Goal: Obtain resource: Obtain resource

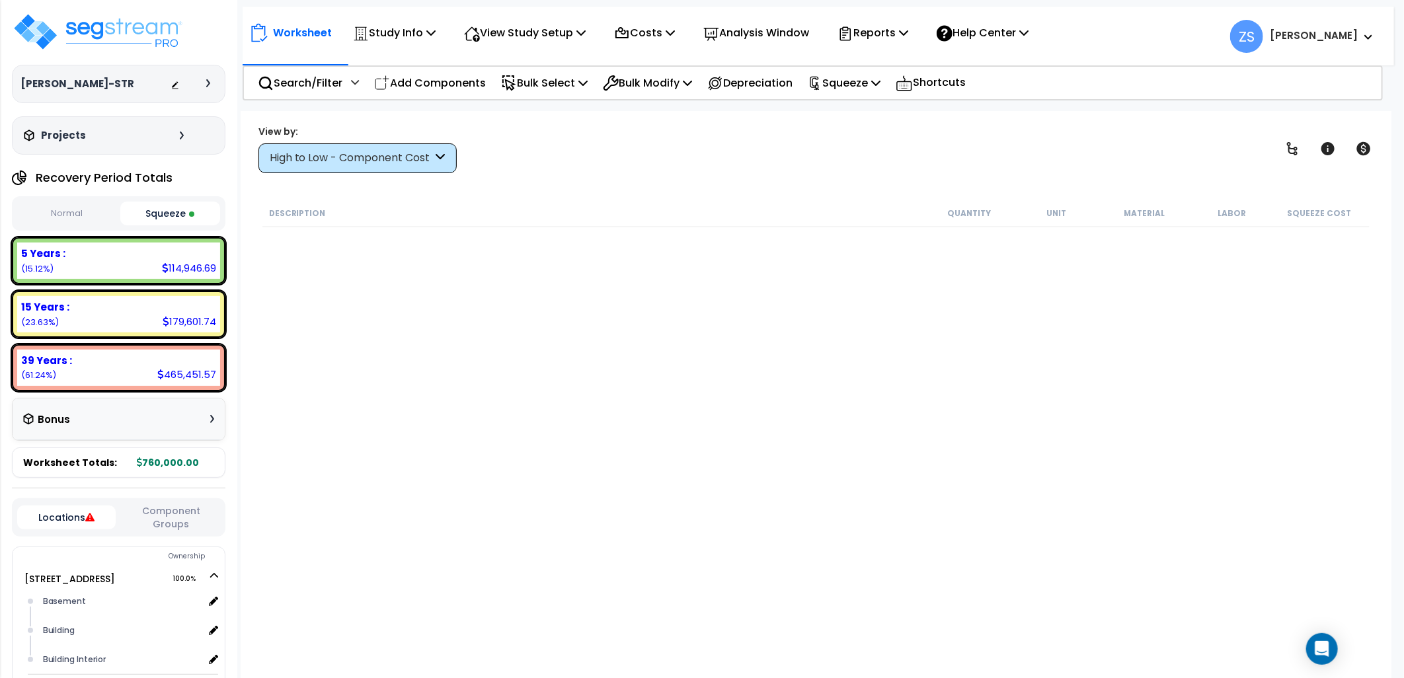
scroll to position [1909, 0]
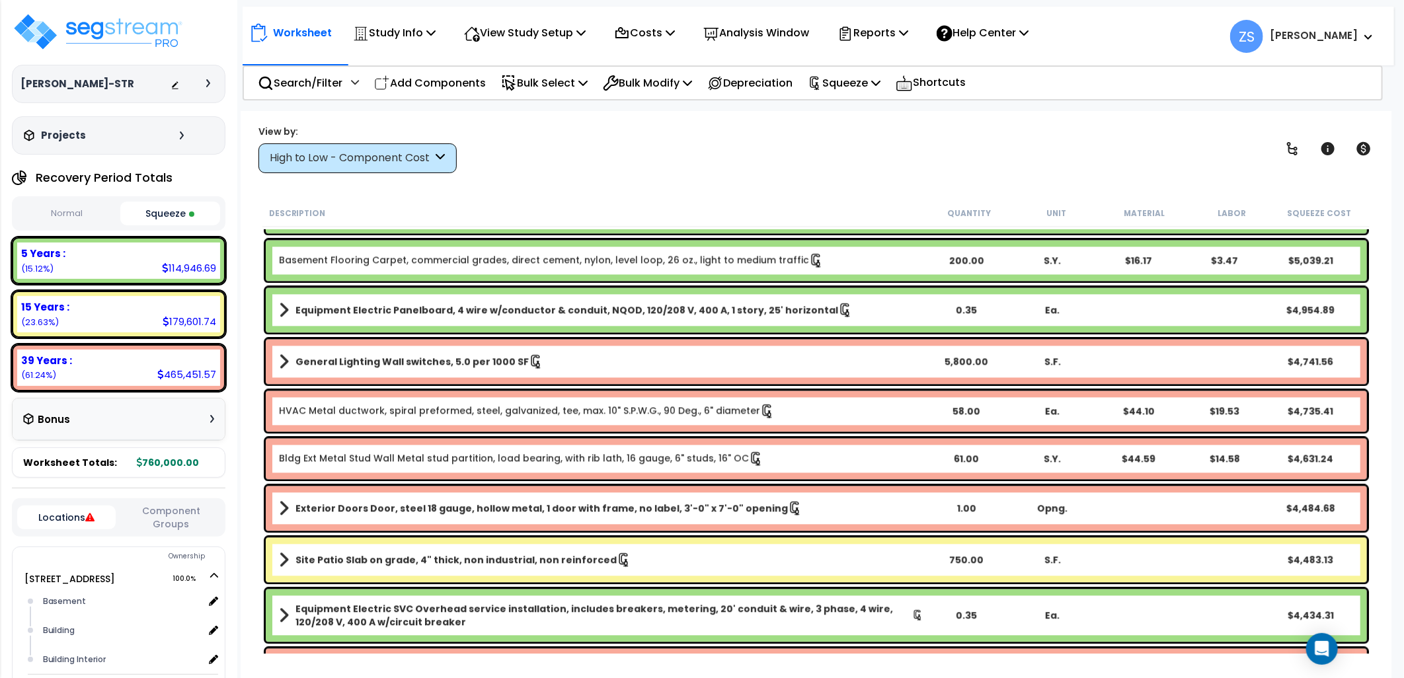
click at [192, 216] on button "Squeeze" at bounding box center [170, 214] width 100 height 24
drag, startPoint x: 108, startPoint y: 219, endPoint x: 121, endPoint y: 219, distance: 12.6
click at [108, 220] on button "Normal" at bounding box center [67, 213] width 100 height 23
click at [163, 215] on button "Squeeze" at bounding box center [170, 213] width 100 height 23
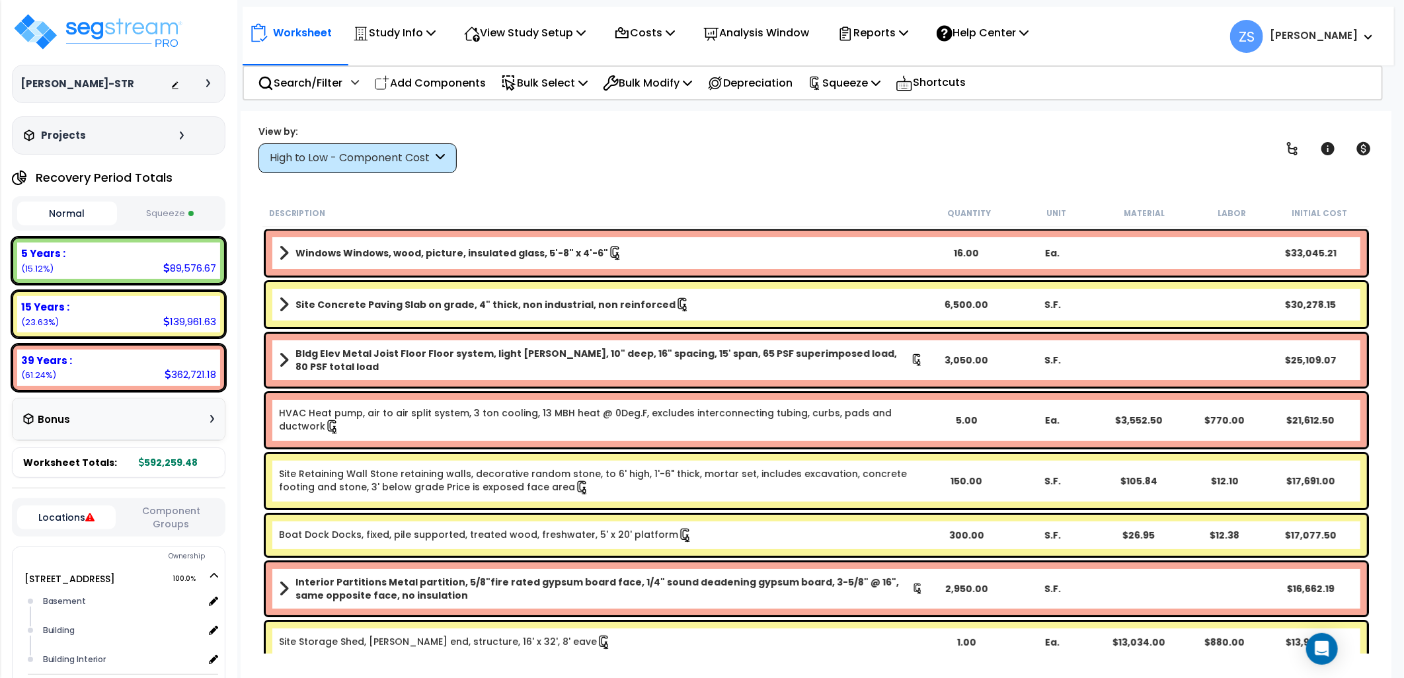
click at [177, 212] on button "Squeeze" at bounding box center [170, 213] width 100 height 23
click at [908, 36] on icon at bounding box center [903, 32] width 9 height 11
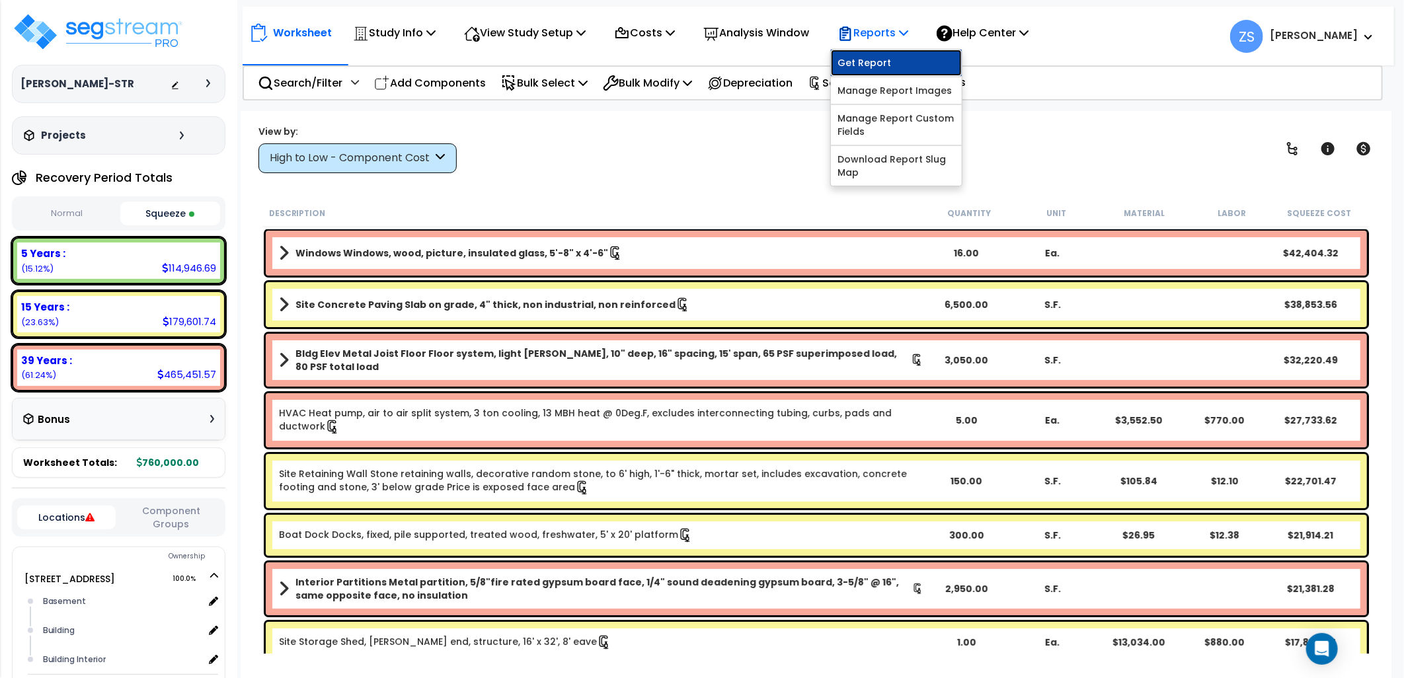
click at [921, 56] on link "Get Report" at bounding box center [896, 63] width 131 height 26
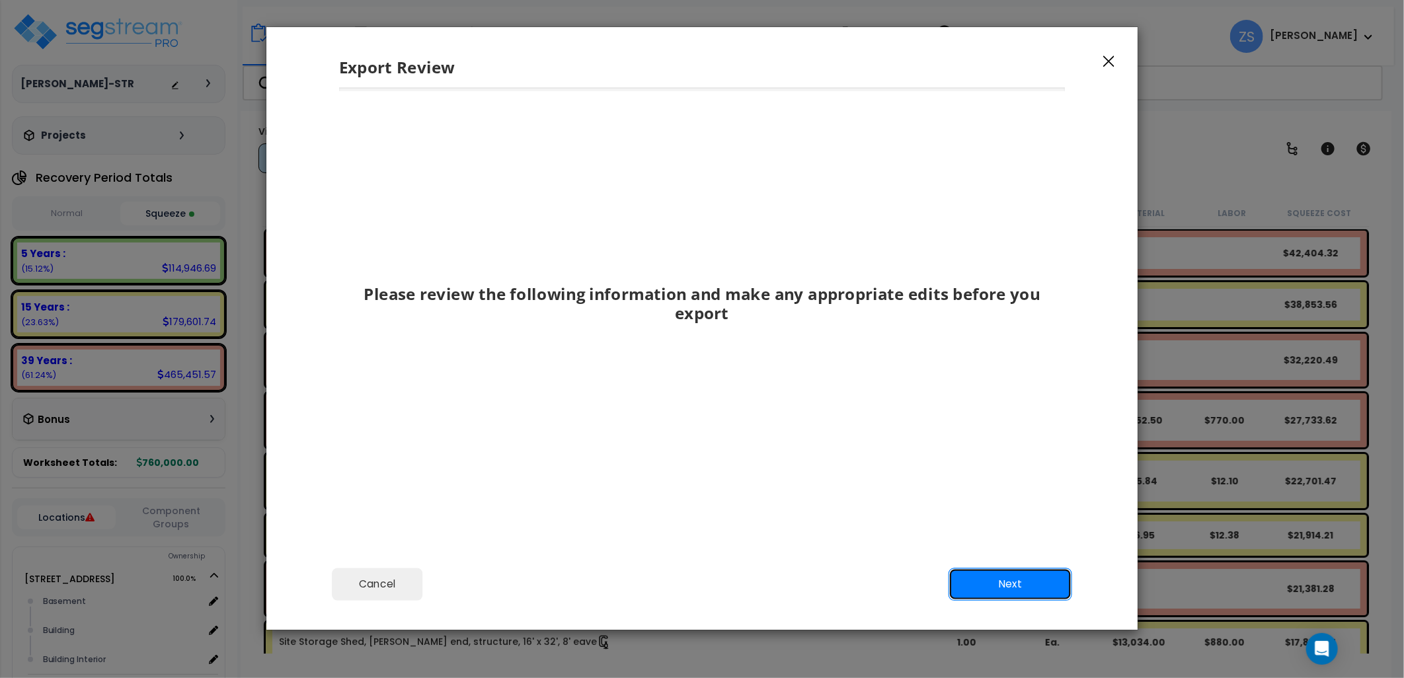
click at [999, 586] on button "Next" at bounding box center [1011, 584] width 124 height 33
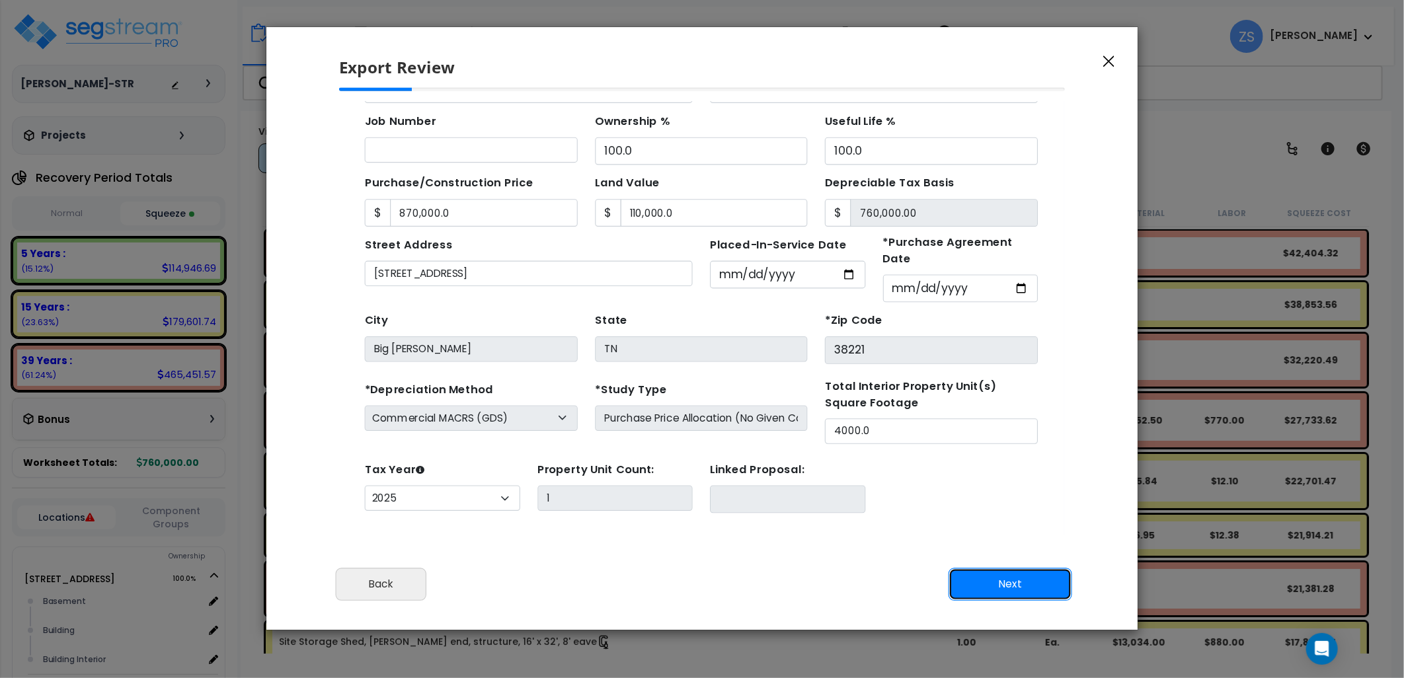
scroll to position [3, 0]
click at [981, 580] on button "Next" at bounding box center [1011, 584] width 124 height 33
type input "870000"
type input "110000"
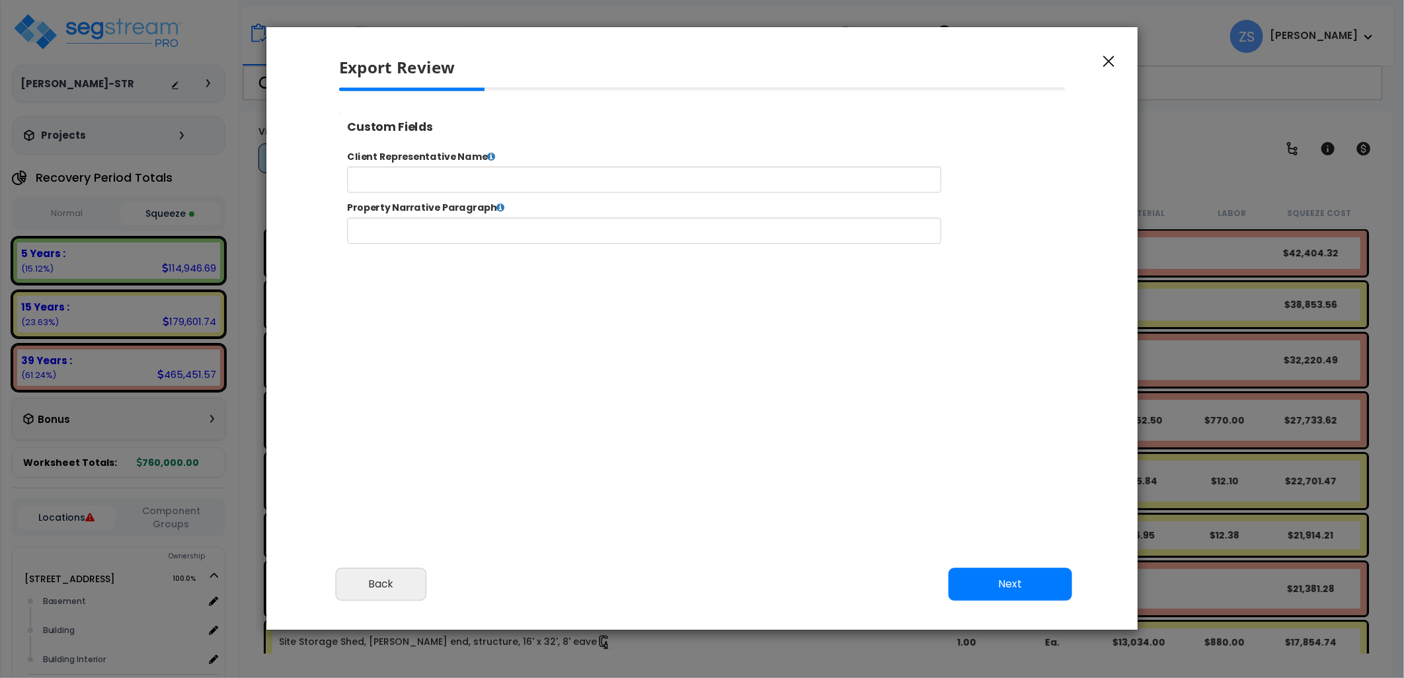
select select "2025"
drag, startPoint x: 1003, startPoint y: 589, endPoint x: 990, endPoint y: 582, distance: 15.1
click at [1003, 591] on button "Next" at bounding box center [1011, 584] width 124 height 33
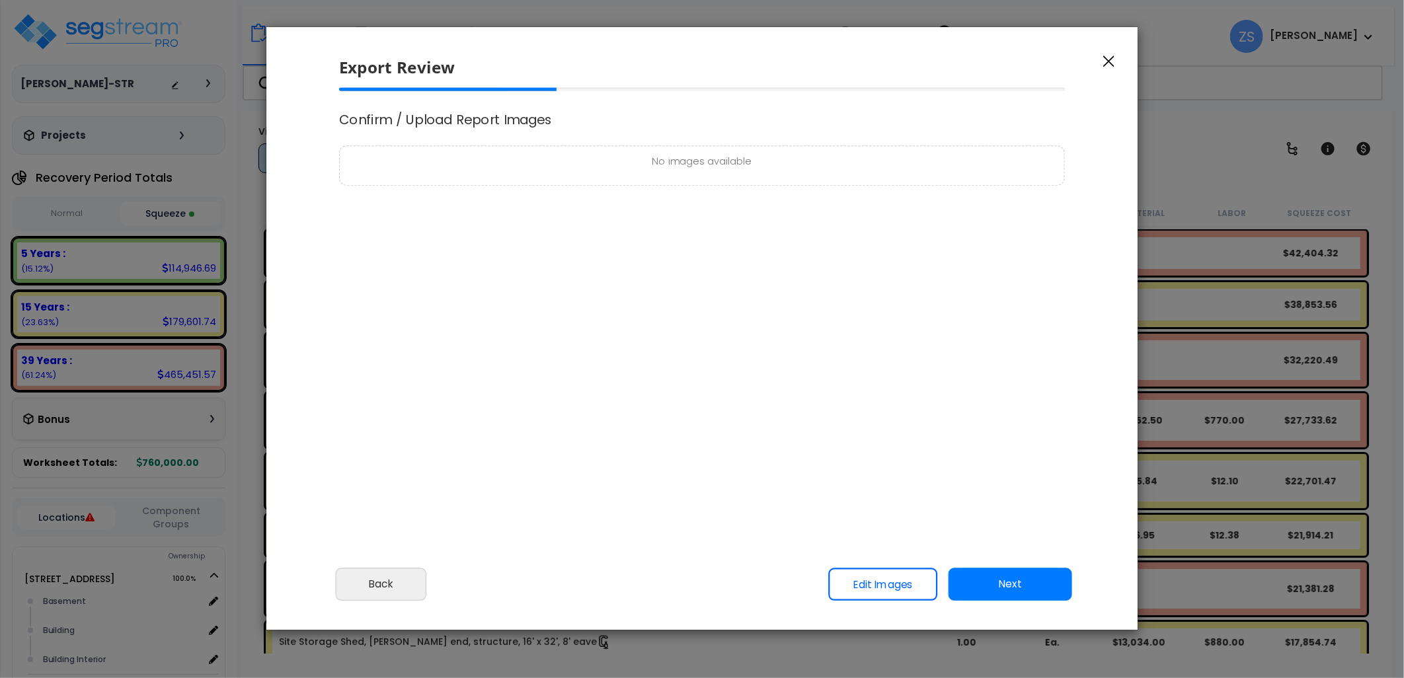
scroll to position [0, 0]
drag, startPoint x: 1035, startPoint y: 586, endPoint x: 916, endPoint y: 465, distance: 169.7
click at [1035, 586] on button "Next" at bounding box center [1011, 584] width 124 height 33
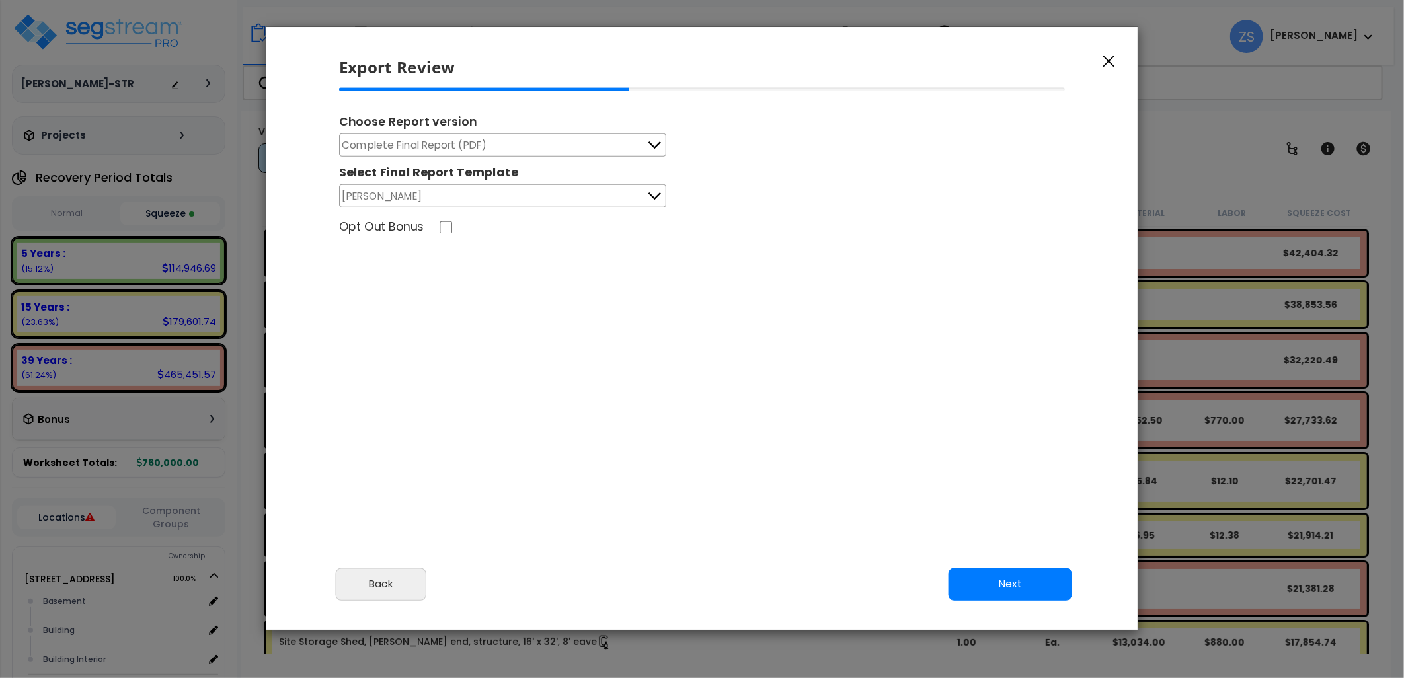
drag, startPoint x: 997, startPoint y: 582, endPoint x: 956, endPoint y: 549, distance: 52.6
click at [995, 586] on button "Next" at bounding box center [1011, 584] width 124 height 33
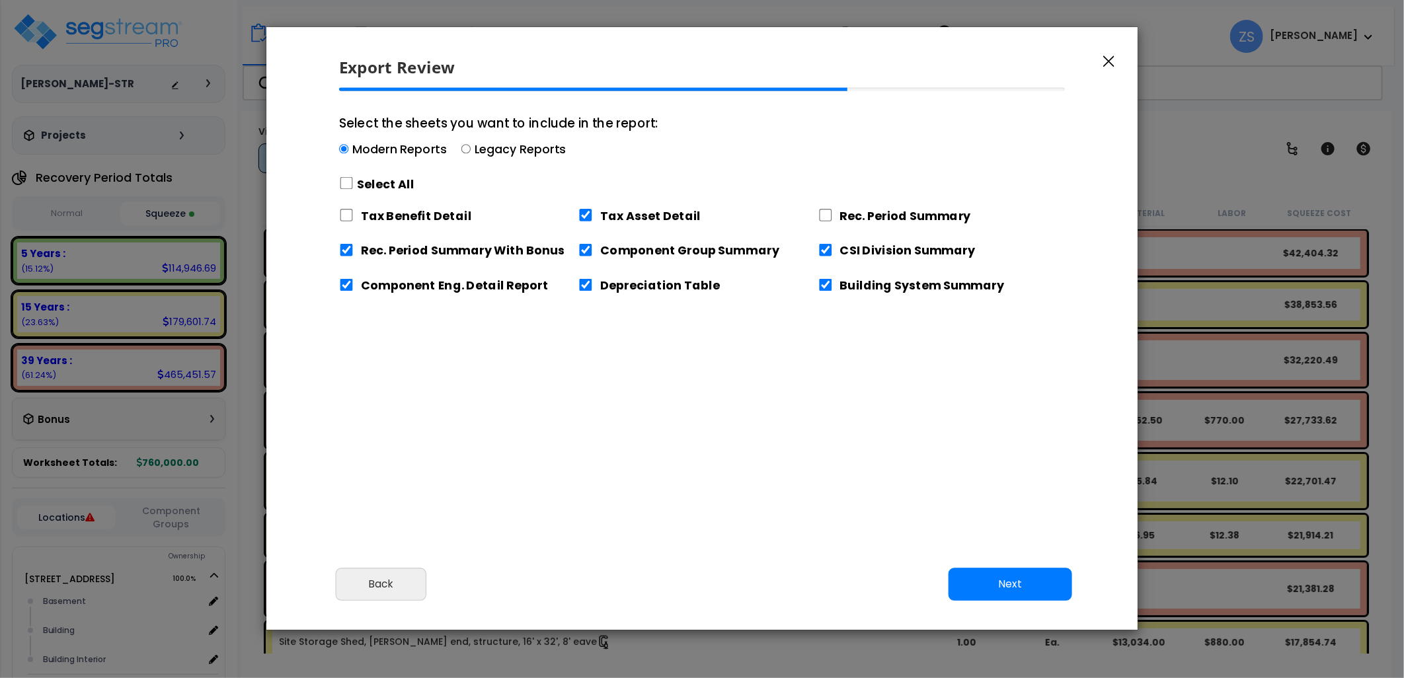
click at [1010, 587] on button "Next" at bounding box center [1011, 584] width 124 height 33
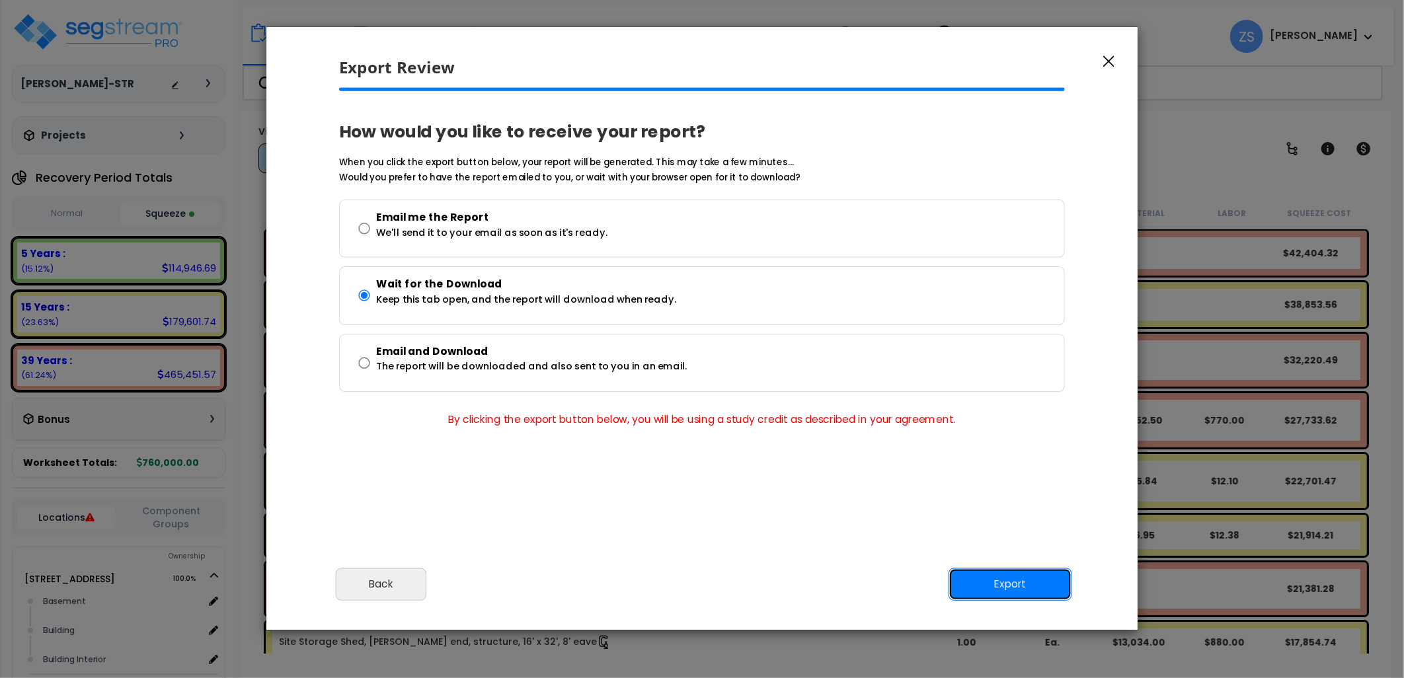
click at [1029, 591] on button "Export" at bounding box center [1011, 584] width 124 height 33
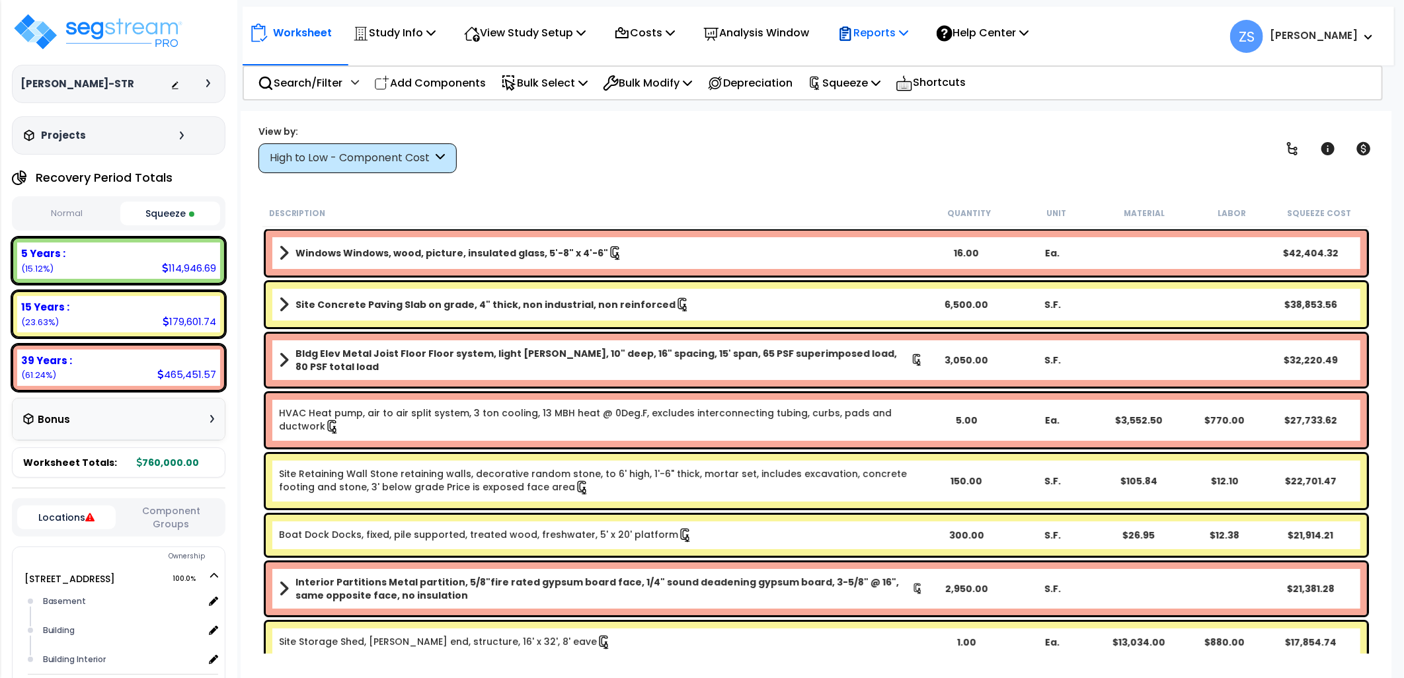
drag, startPoint x: 916, startPoint y: 31, endPoint x: 921, endPoint y: 42, distance: 11.5
click at [908, 32] on p "Reports" at bounding box center [872, 33] width 71 height 18
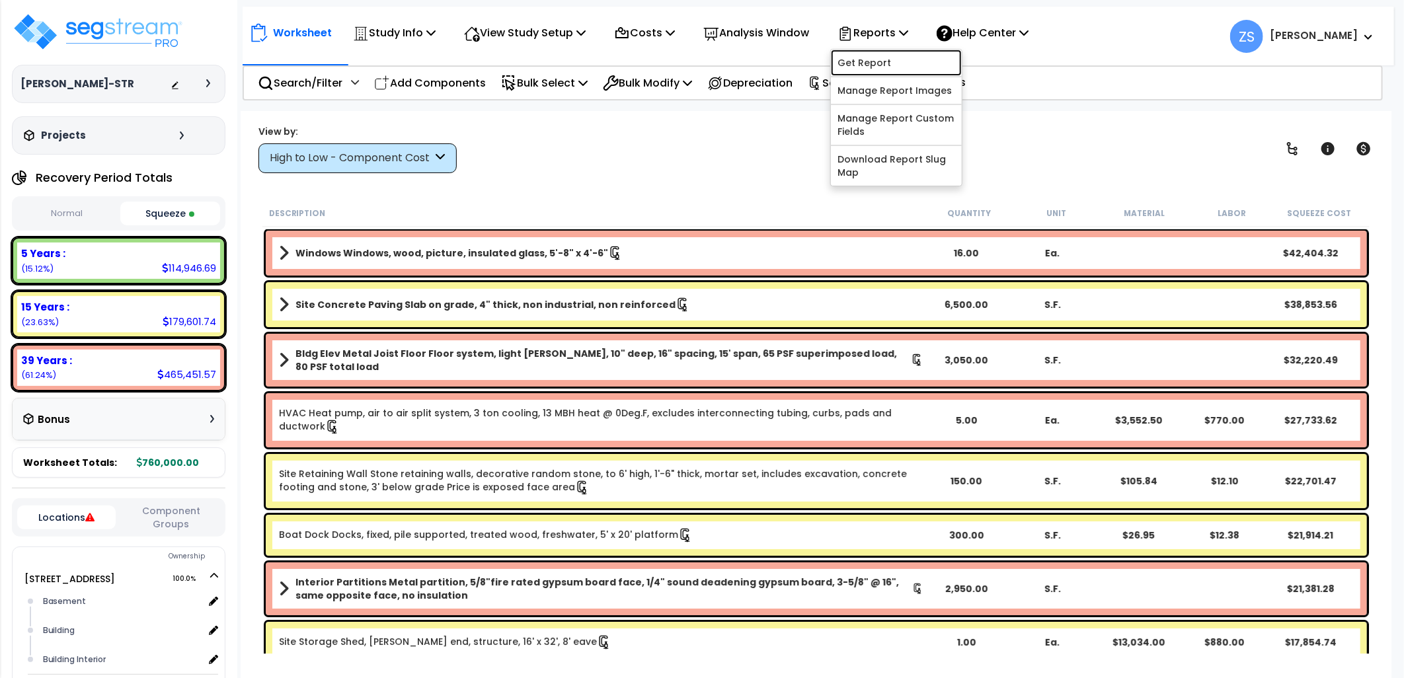
click at [900, 66] on link "Get Report" at bounding box center [896, 63] width 131 height 26
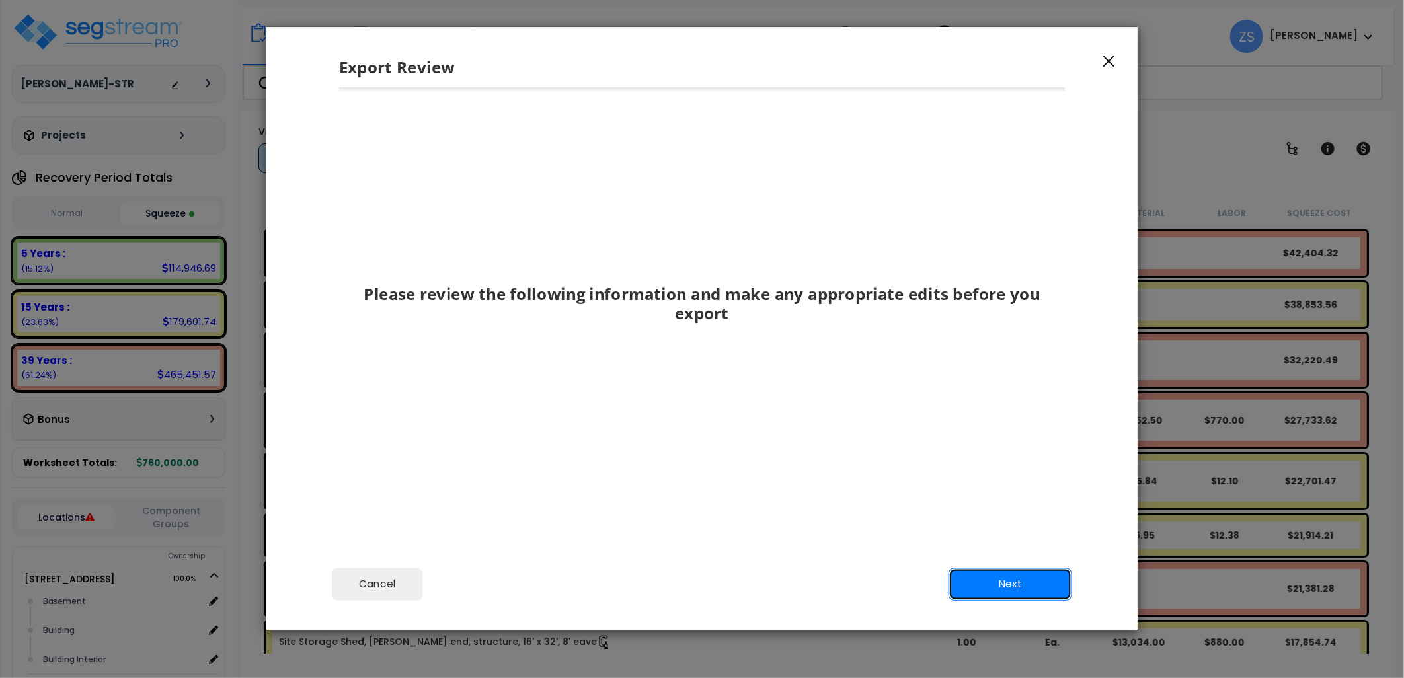
drag, startPoint x: 1007, startPoint y: 576, endPoint x: 1003, endPoint y: 562, distance: 13.8
click at [1005, 571] on button "Next" at bounding box center [1011, 584] width 124 height 33
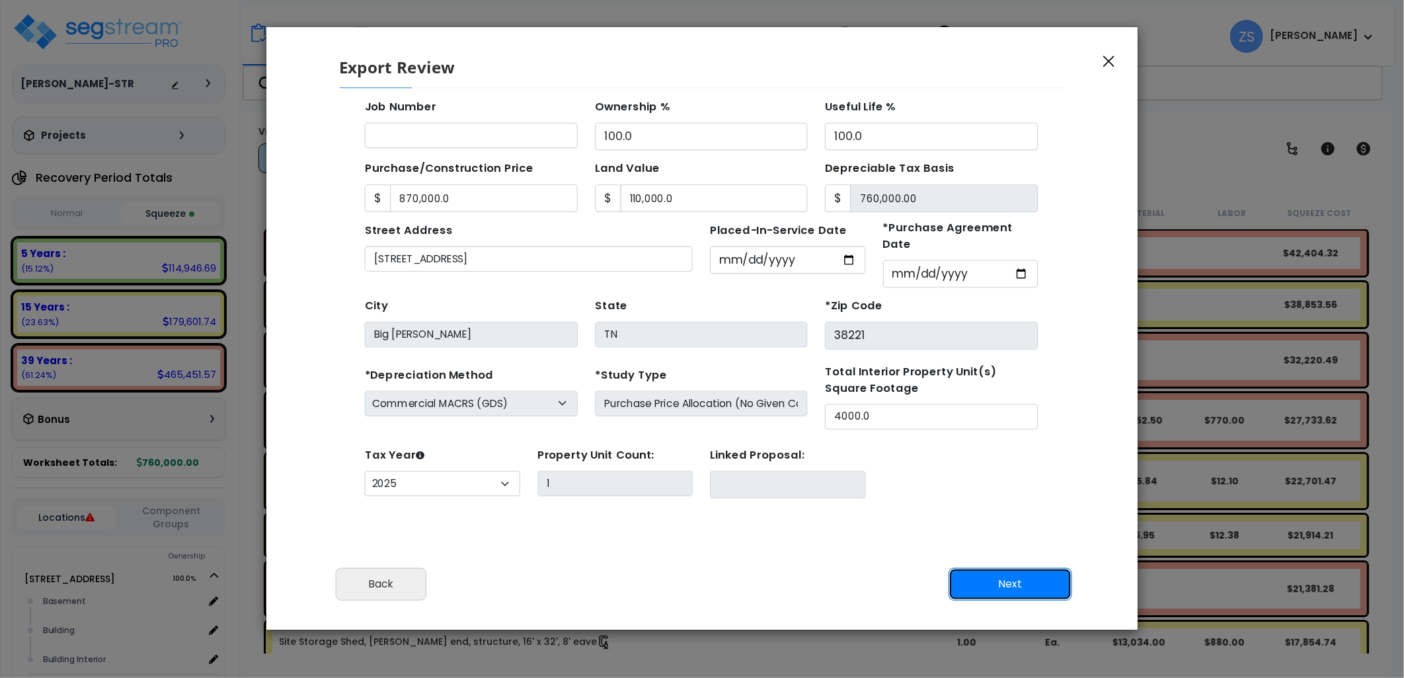
scroll to position [118, 0]
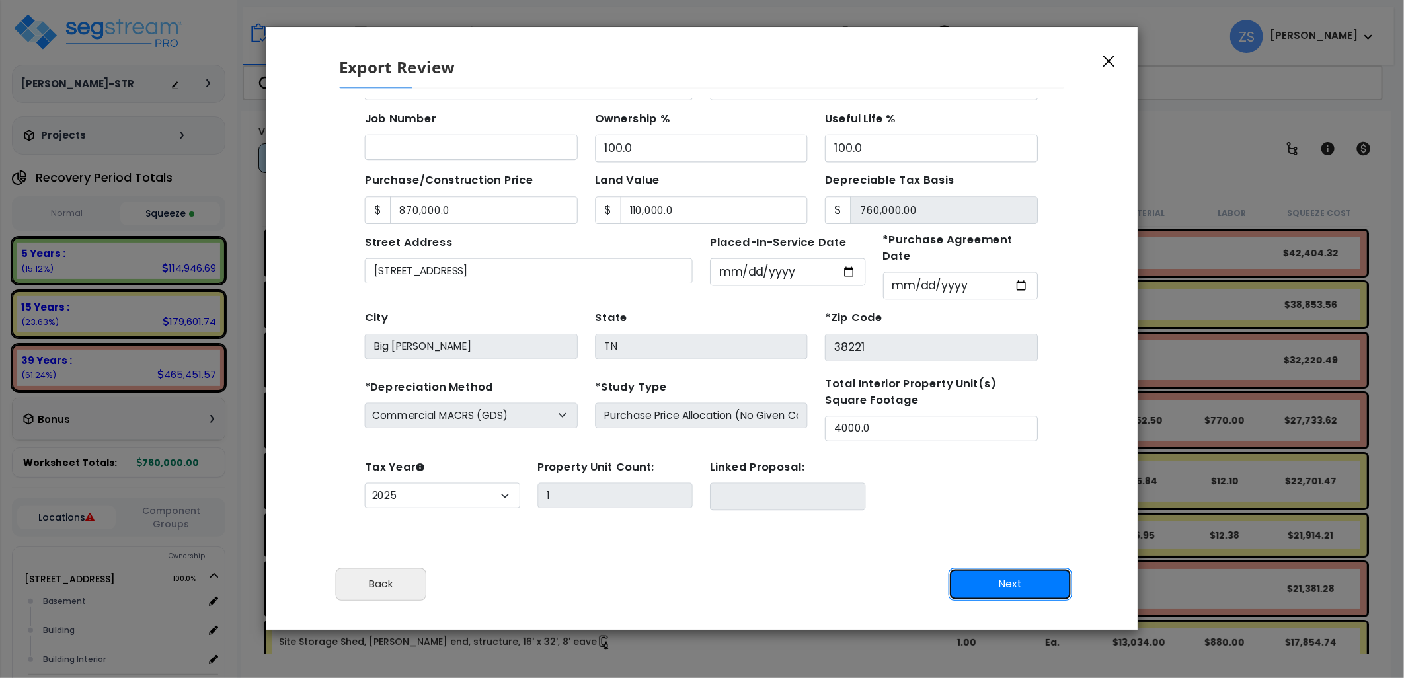
drag, startPoint x: 1034, startPoint y: 590, endPoint x: 1028, endPoint y: 580, distance: 11.6
click at [1034, 590] on button "Next" at bounding box center [1011, 584] width 124 height 33
type input "870000"
type input "110000"
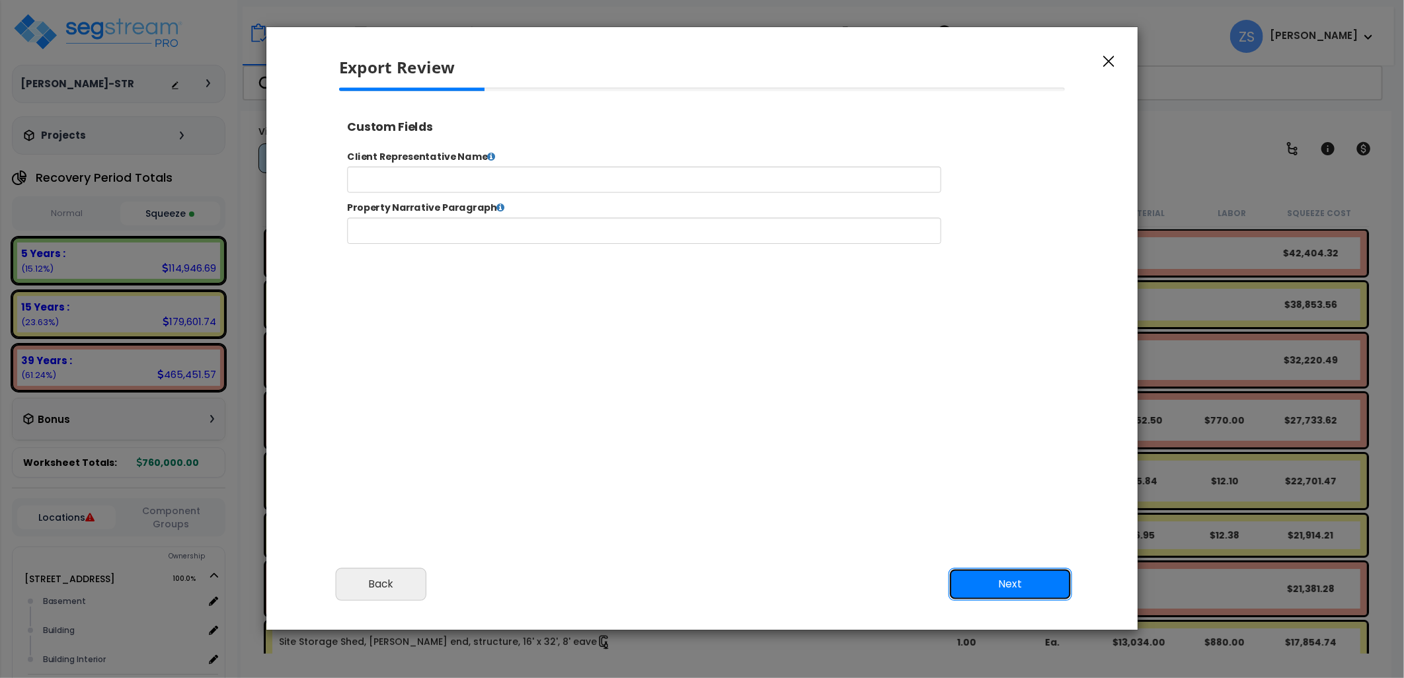
scroll to position [0, 0]
click at [1021, 586] on button "Next" at bounding box center [1011, 584] width 124 height 33
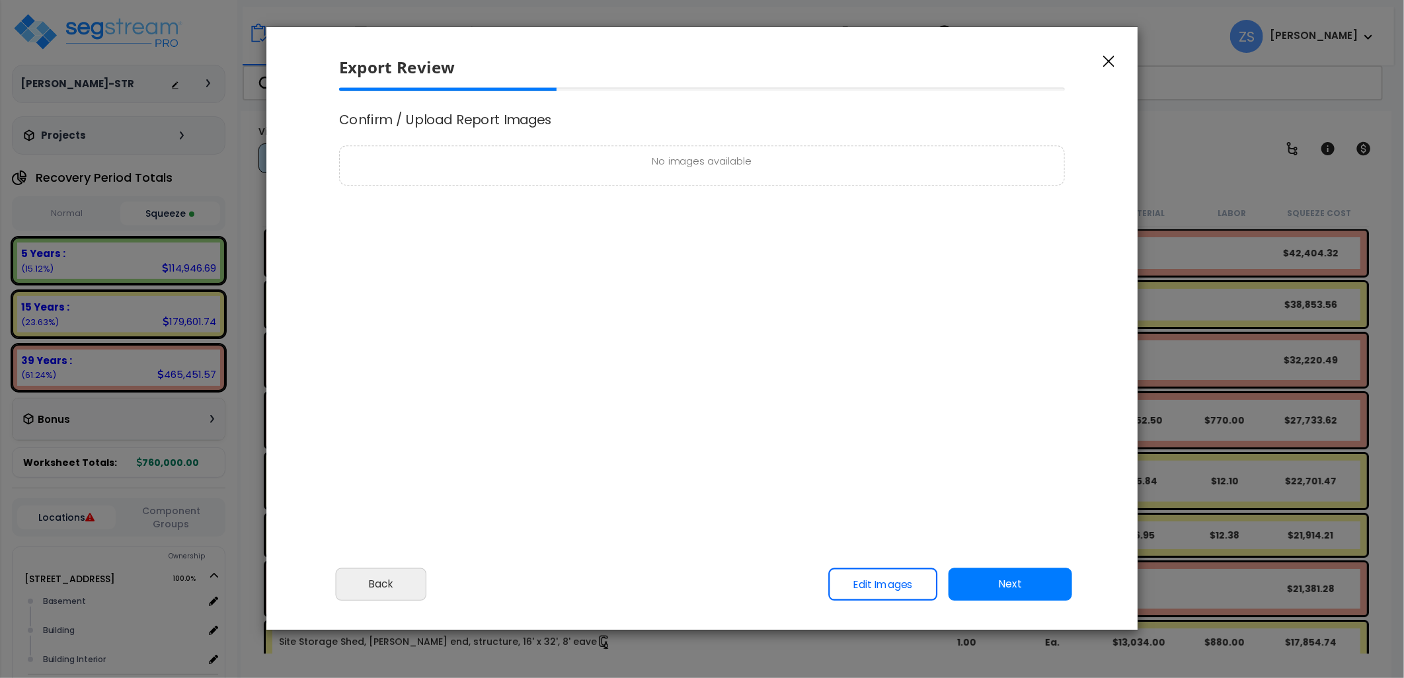
select select "2025"
click at [1039, 582] on button "Next" at bounding box center [1011, 584] width 124 height 33
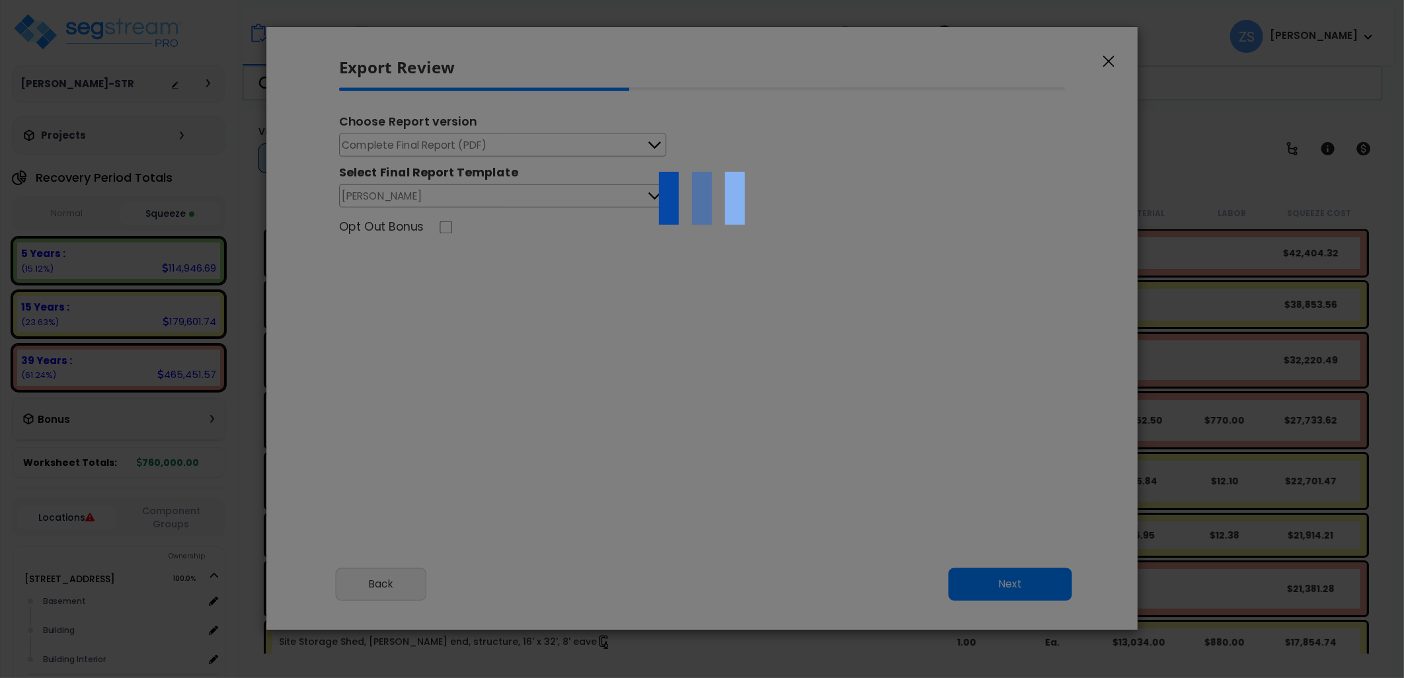
scroll to position [0, 0]
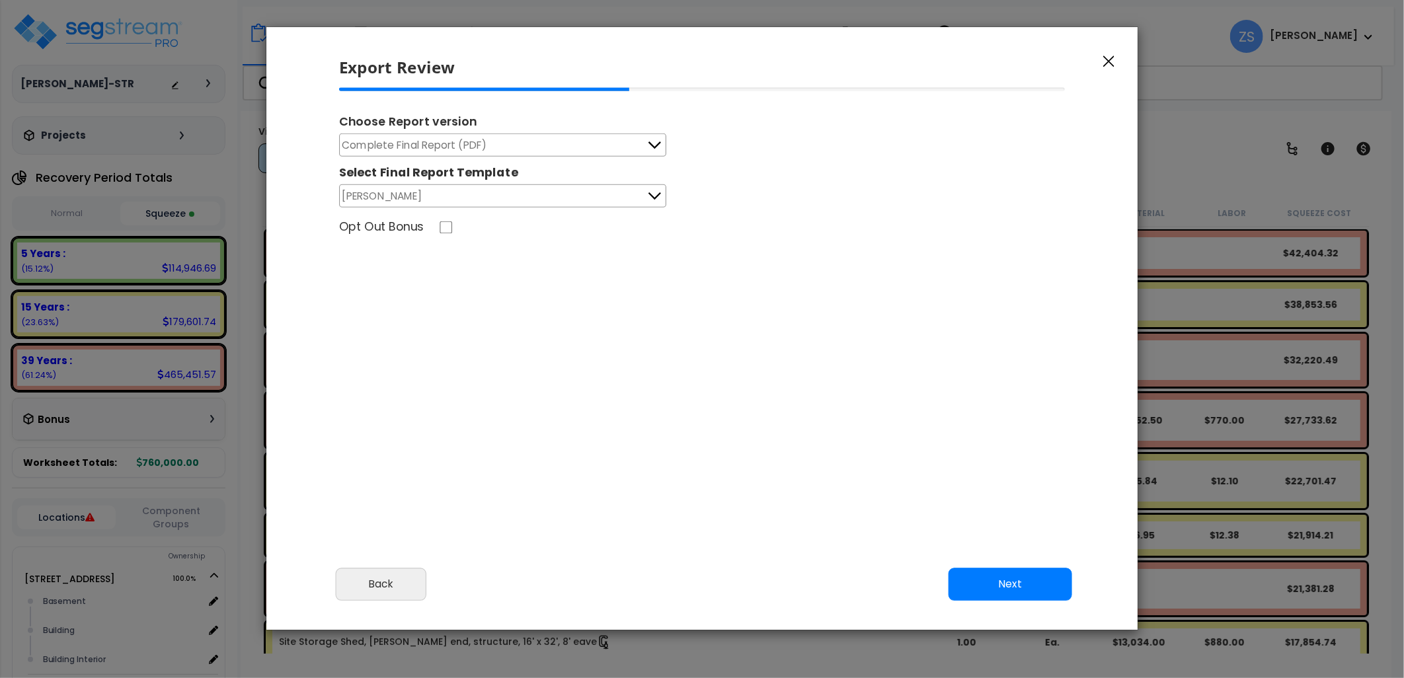
click at [508, 147] on button "Complete Final Report (PDF)" at bounding box center [502, 145] width 327 height 23
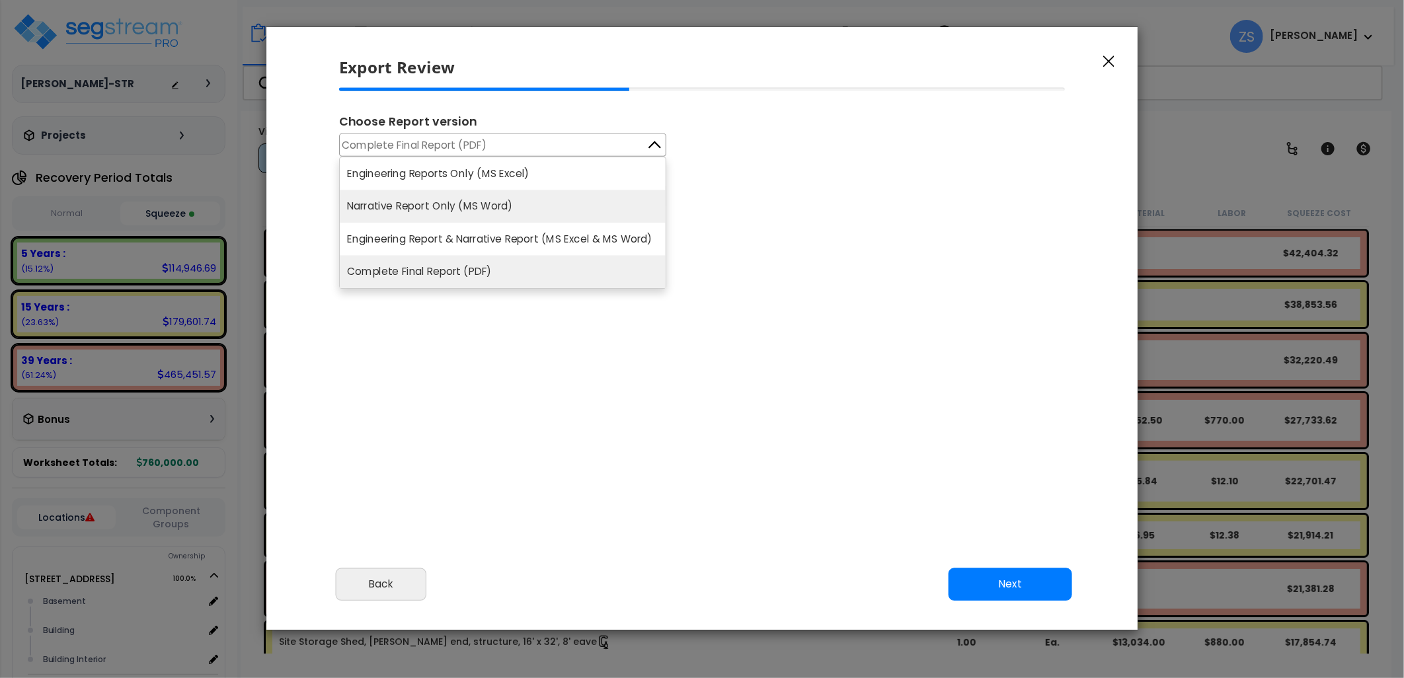
click at [524, 203] on li "Narrative Report Only (MS Word)" at bounding box center [503, 206] width 326 height 33
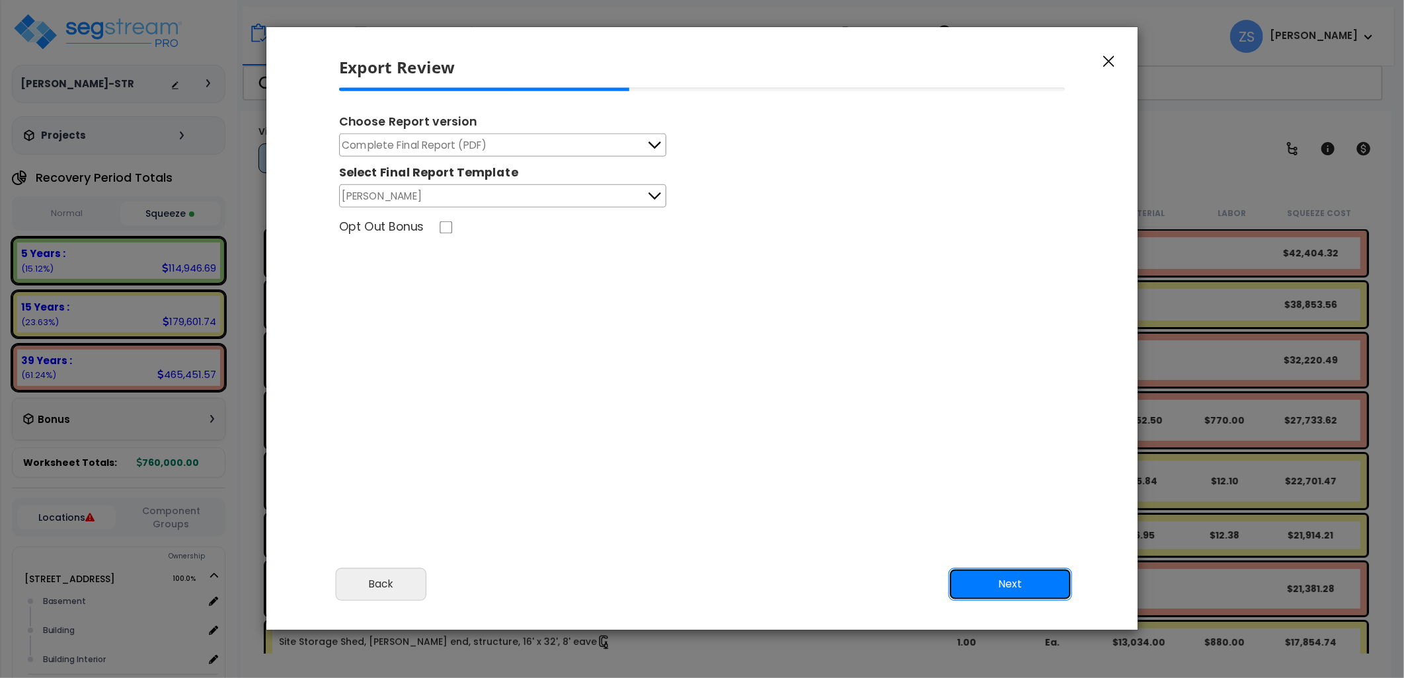
click at [1027, 584] on button "Next" at bounding box center [1011, 584] width 124 height 33
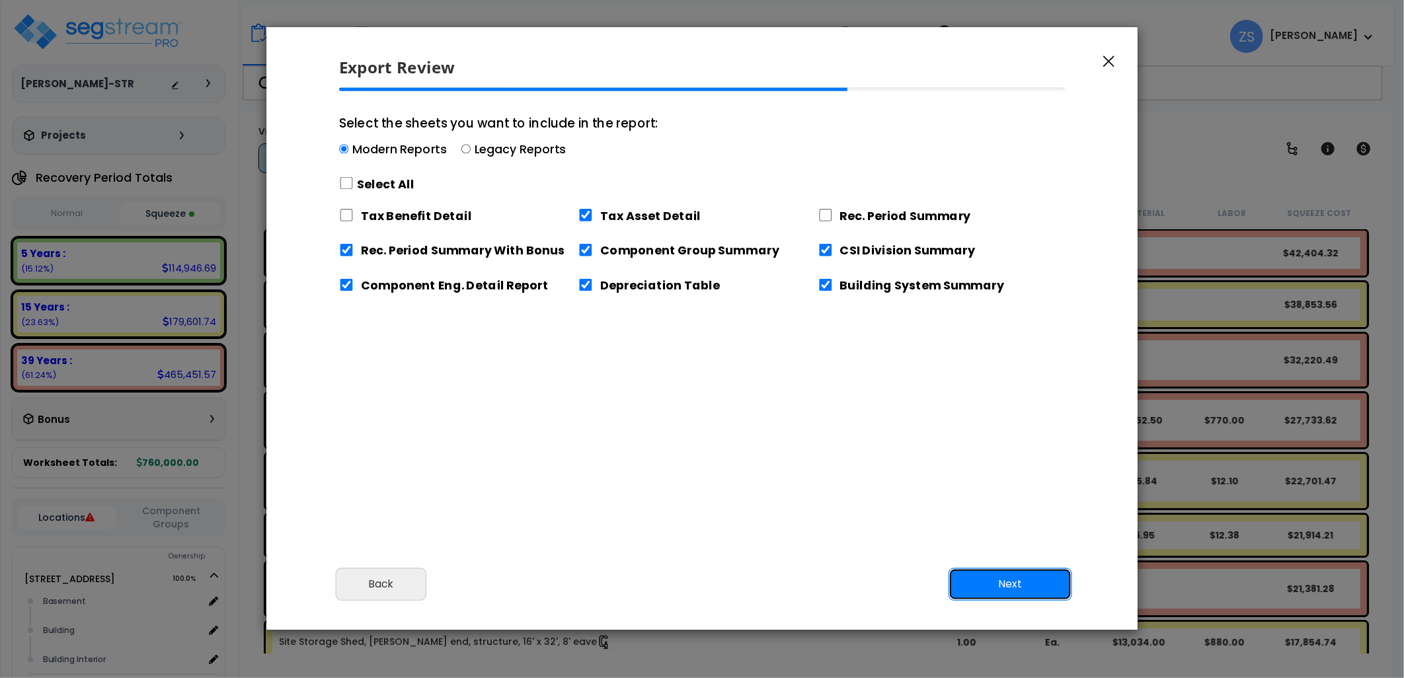
click at [1015, 575] on button "Next" at bounding box center [1011, 584] width 124 height 33
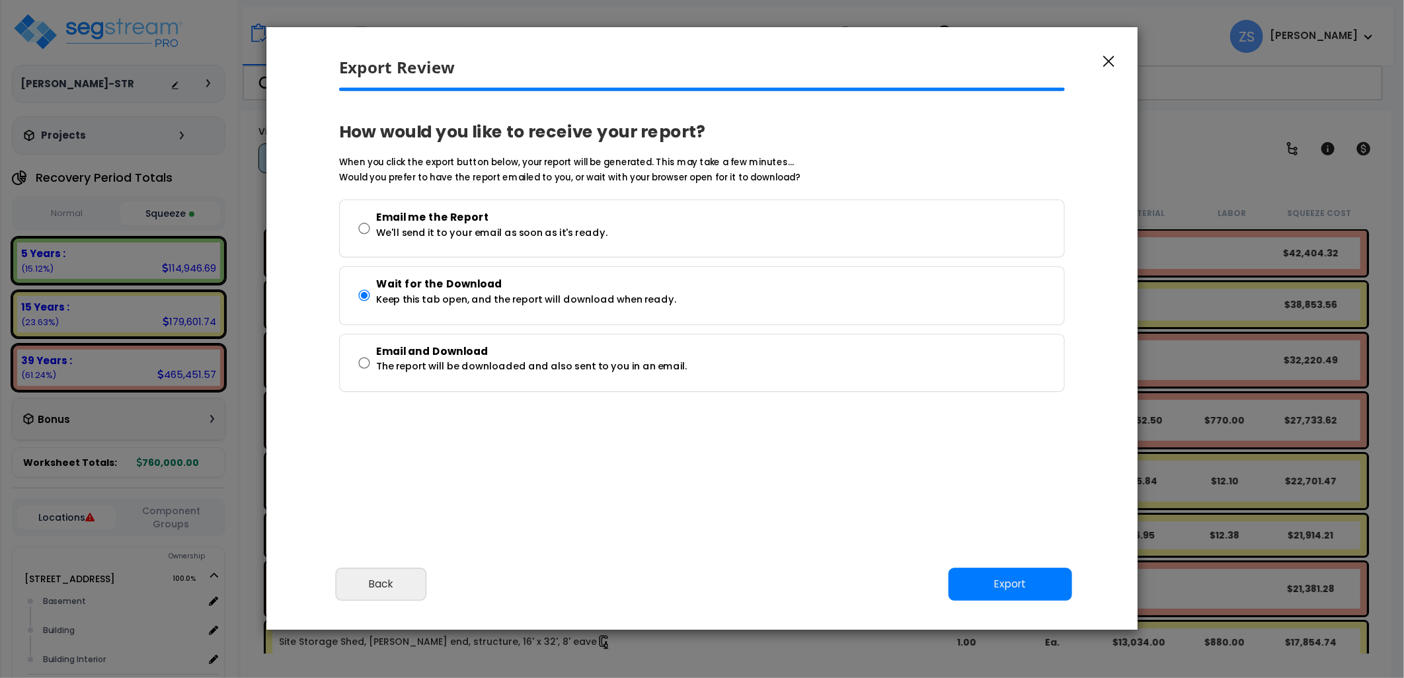
click at [1015, 568] on div "Cancel Back Next Export Edit Images" at bounding box center [701, 594] width 871 height 72
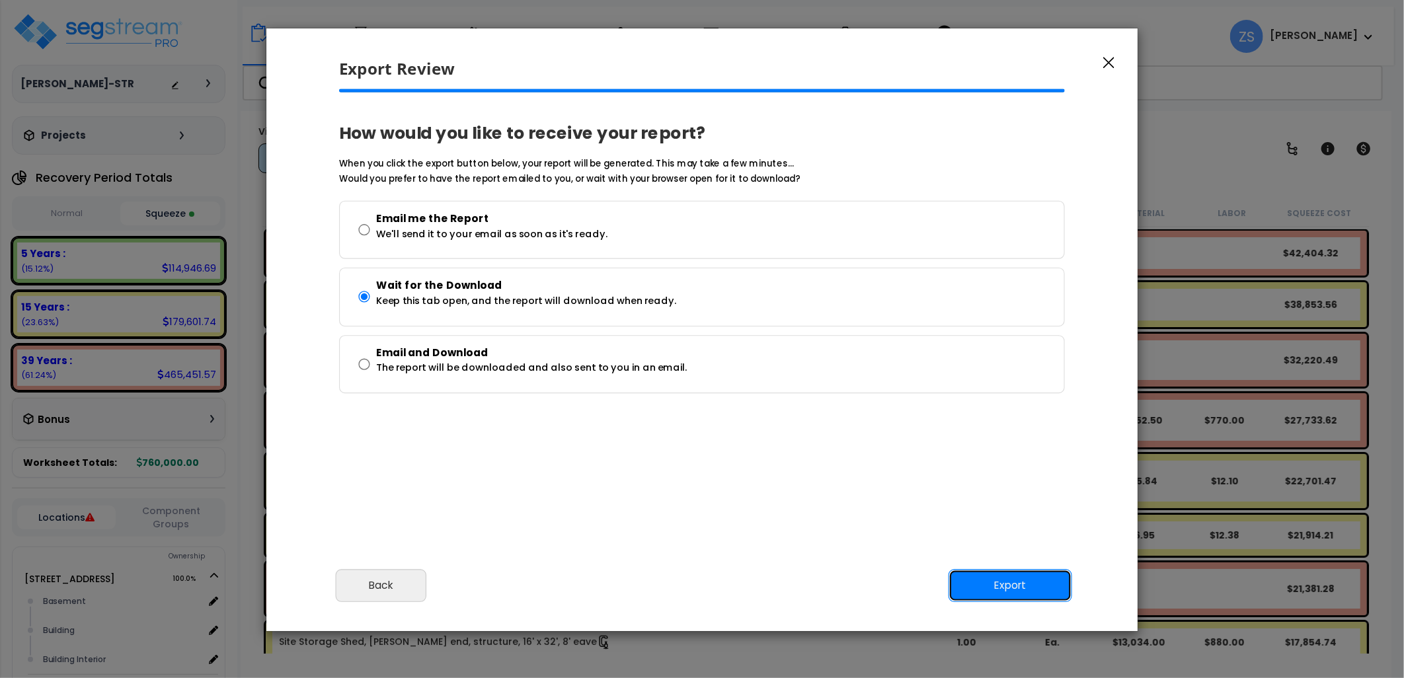
click at [1015, 576] on button "Export" at bounding box center [1011, 585] width 124 height 33
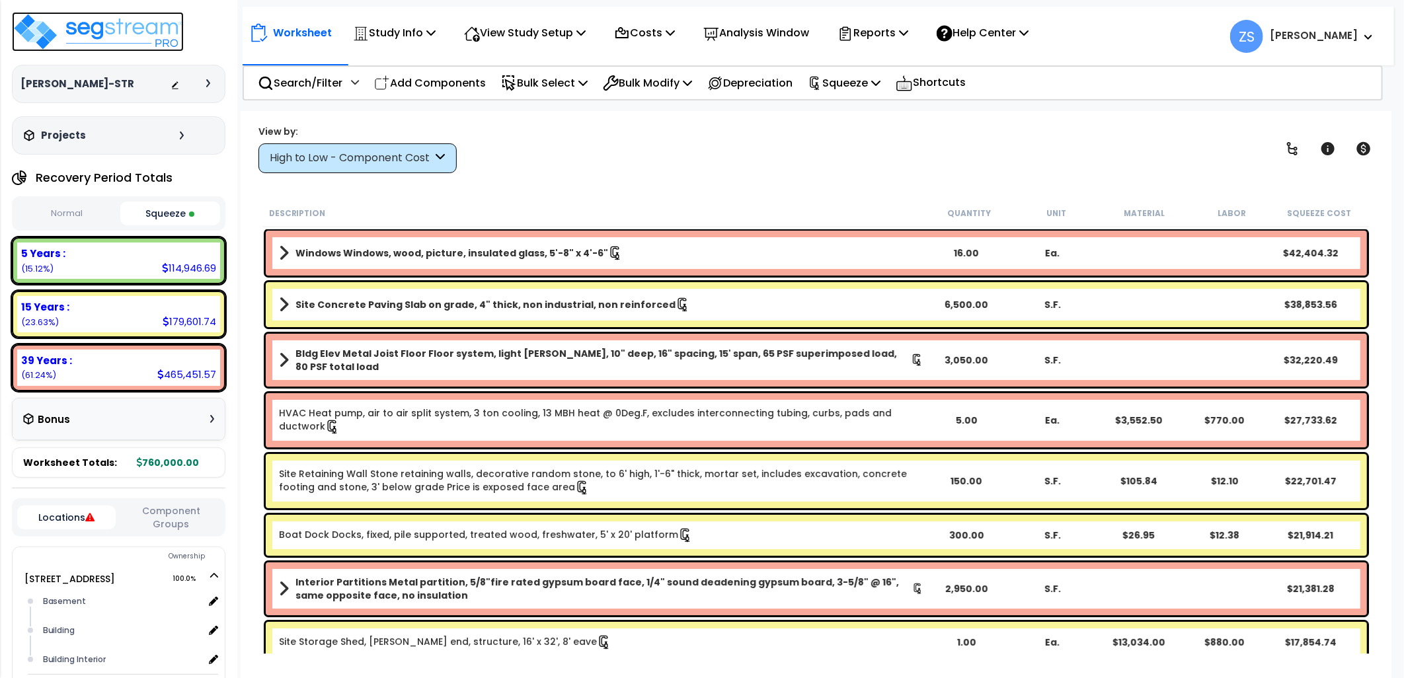
click at [127, 37] on img at bounding box center [98, 32] width 172 height 40
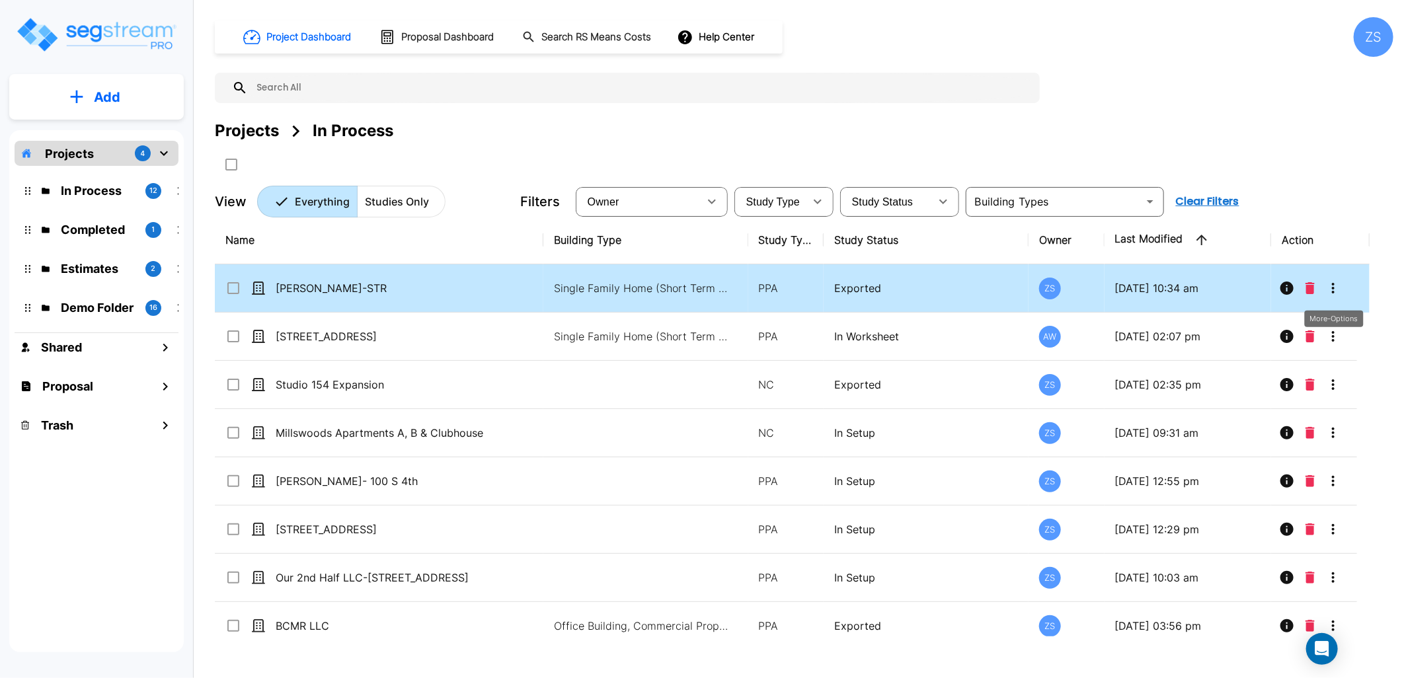
click at [1336, 289] on icon "More-Options" at bounding box center [1333, 288] width 16 height 16
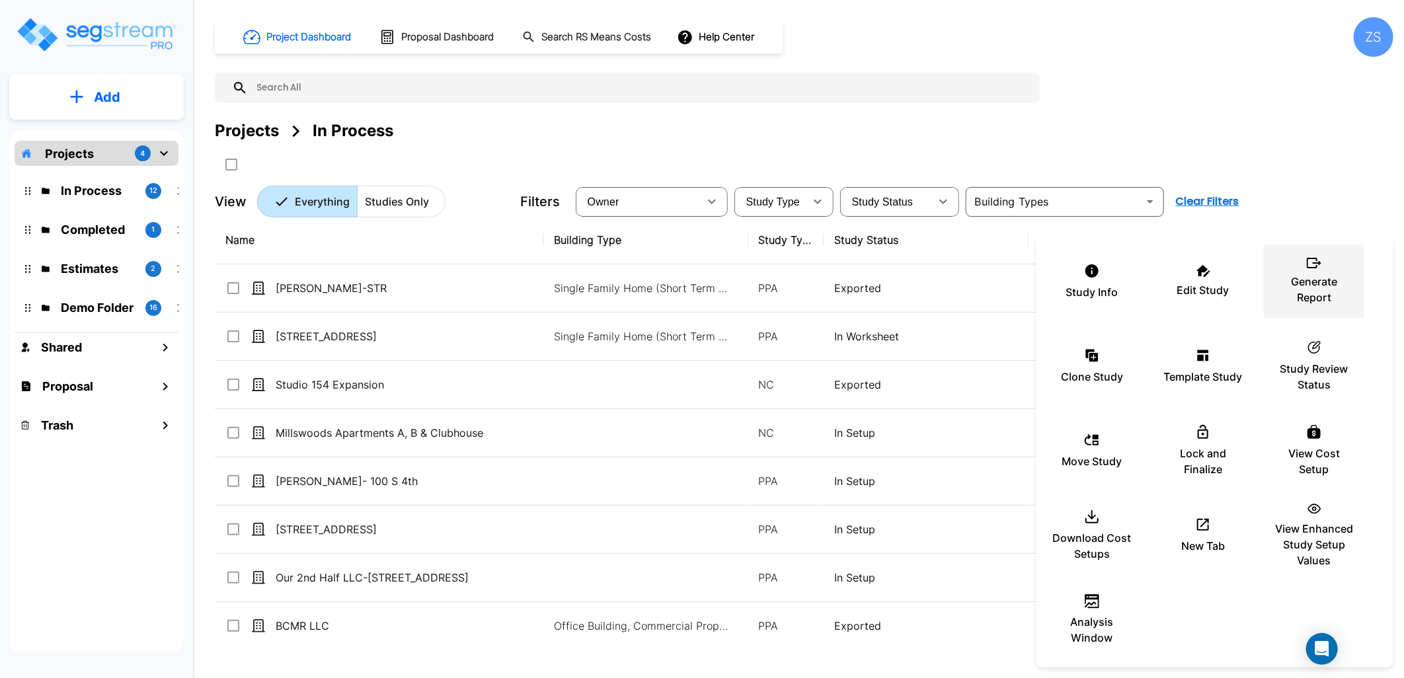
click at [1315, 298] on p "Generate Report" at bounding box center [1313, 290] width 79 height 32
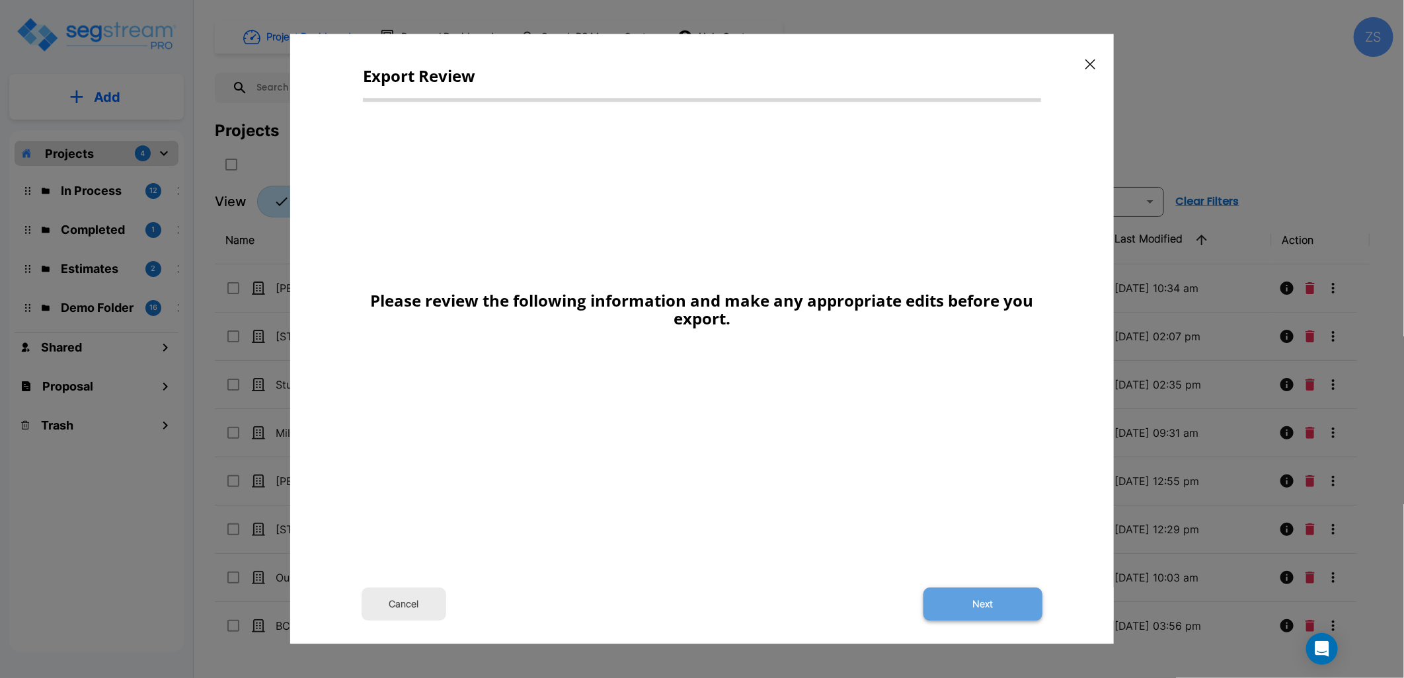
click at [983, 600] on button "Next" at bounding box center [982, 604] width 119 height 33
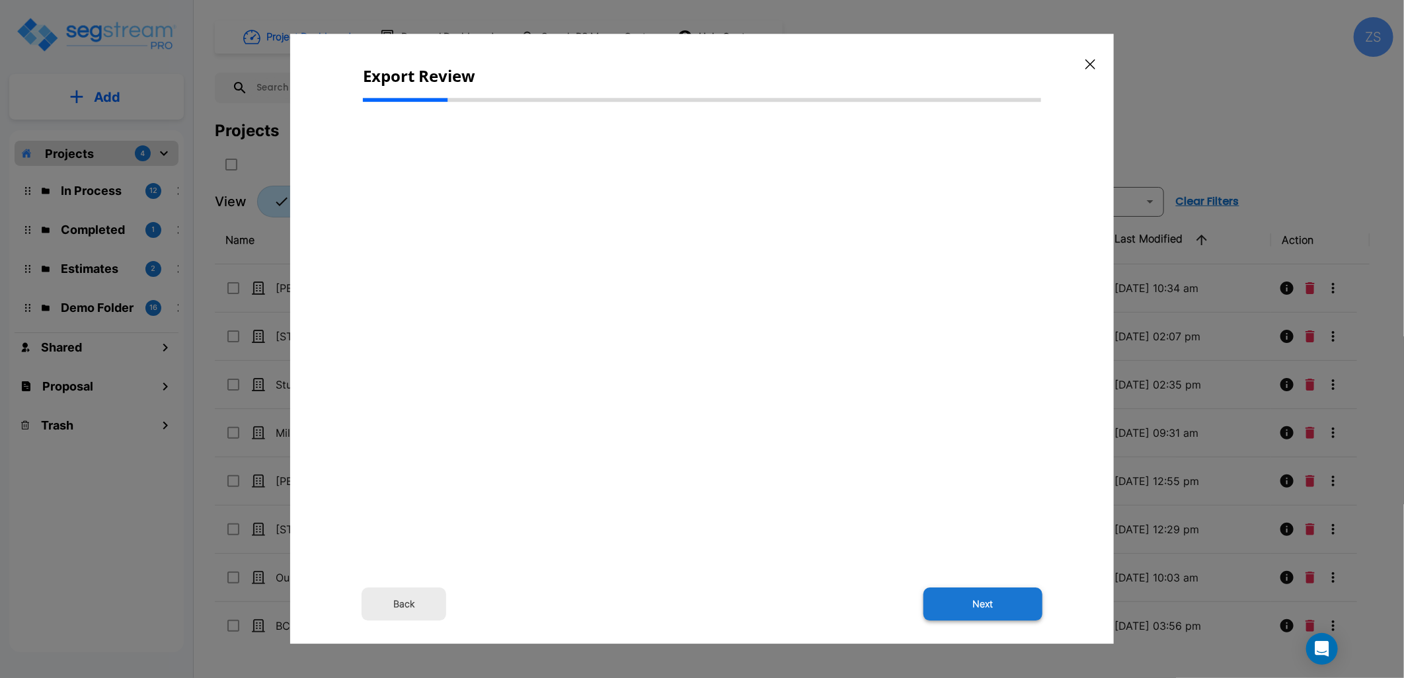
click at [982, 598] on button "Next" at bounding box center [982, 604] width 119 height 33
click at [1091, 63] on icon "button" at bounding box center [1090, 64] width 10 height 10
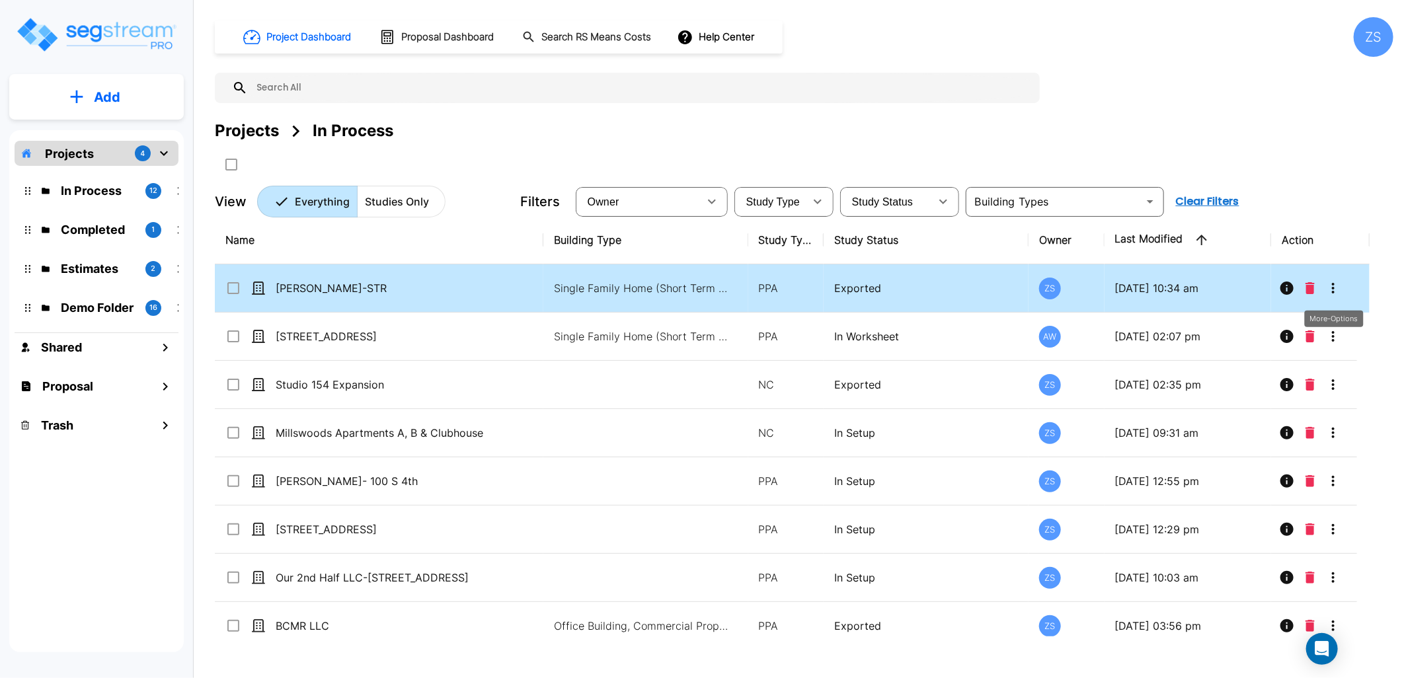
click at [1336, 284] on icon "More-Options" at bounding box center [1333, 288] width 16 height 16
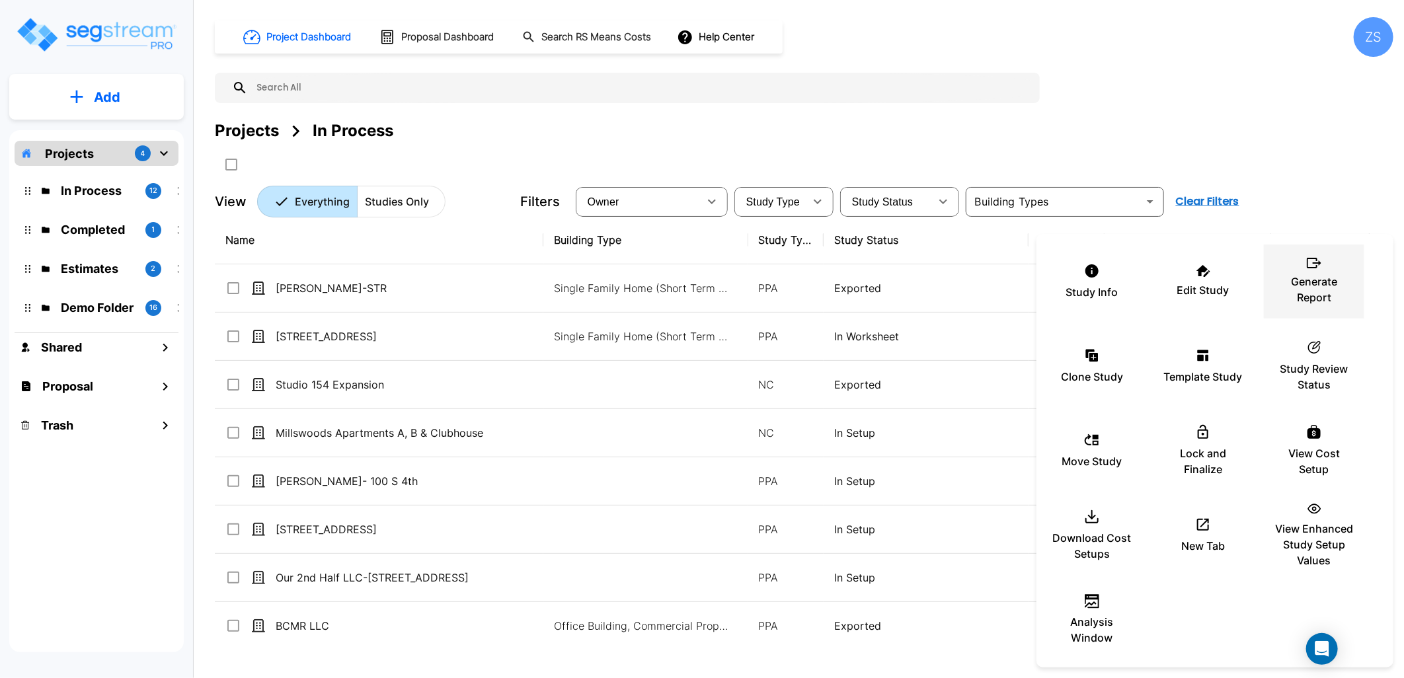
click at [1335, 296] on p "Generate Report" at bounding box center [1313, 290] width 79 height 32
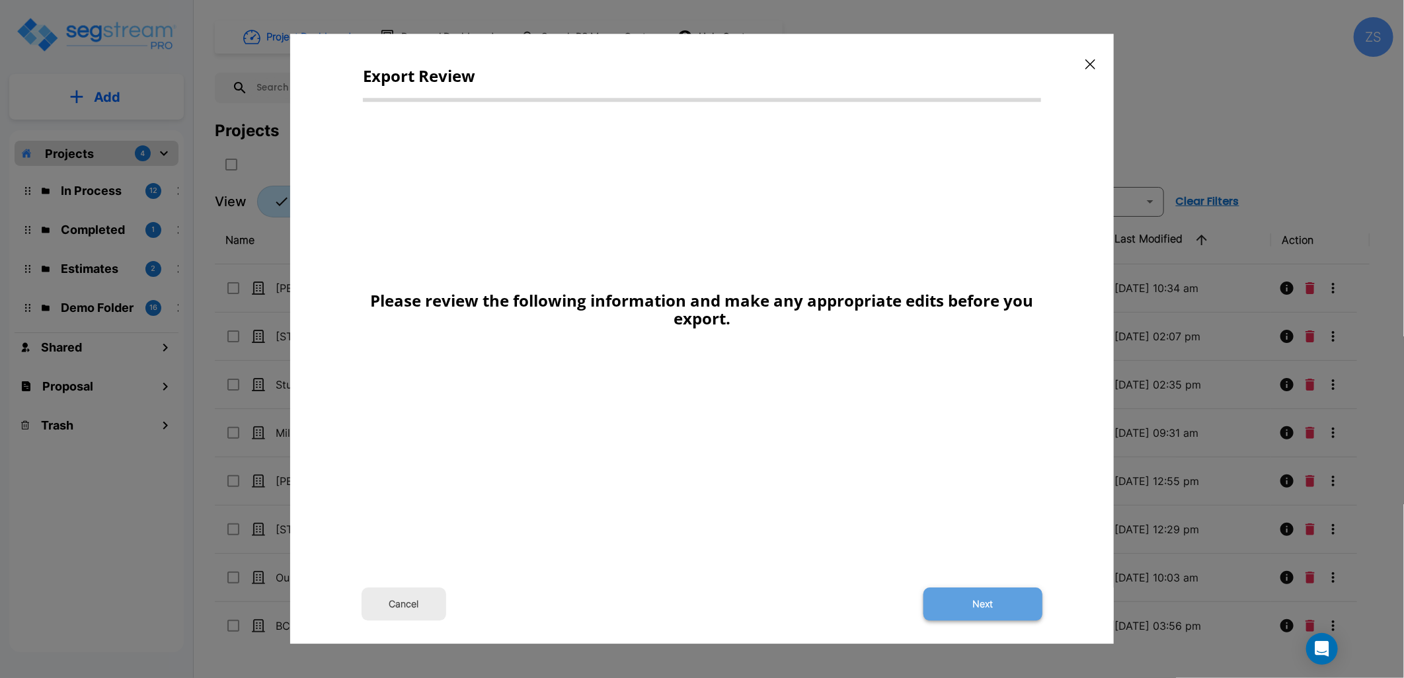
click at [1011, 610] on button "Next" at bounding box center [982, 604] width 119 height 33
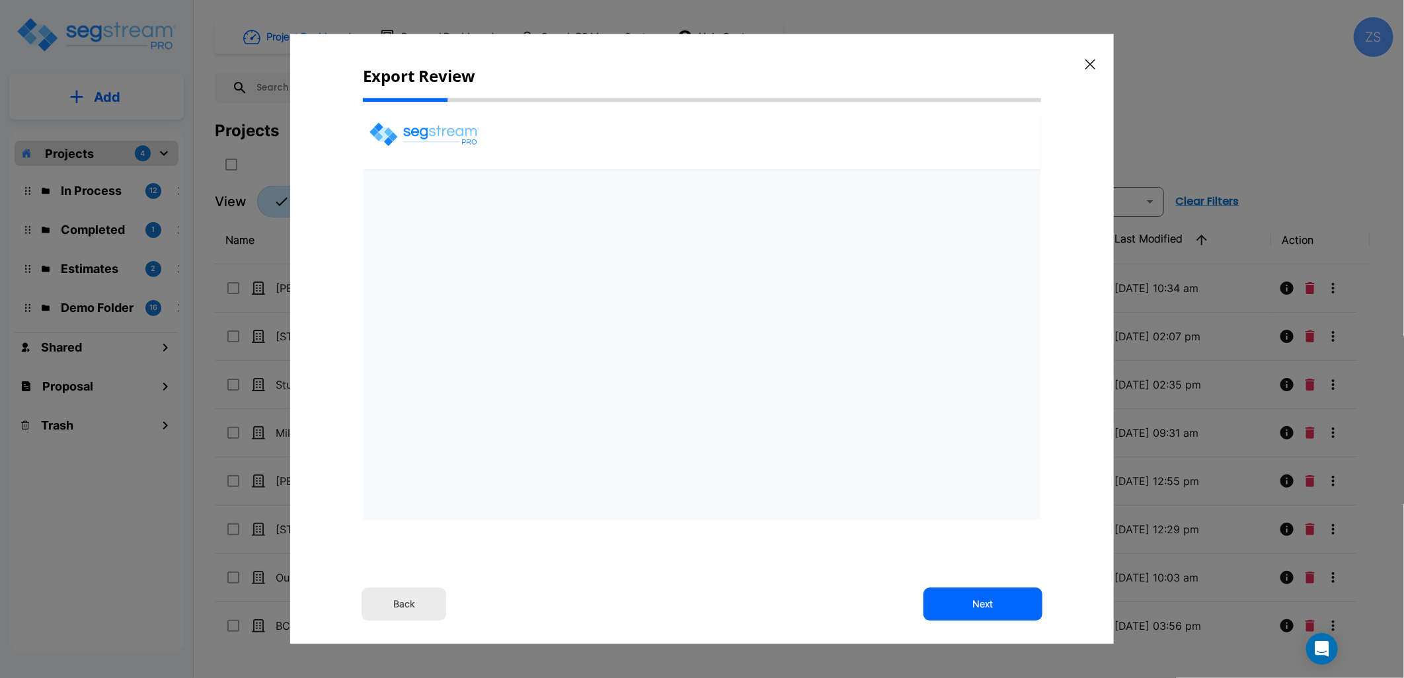
select select "2025"
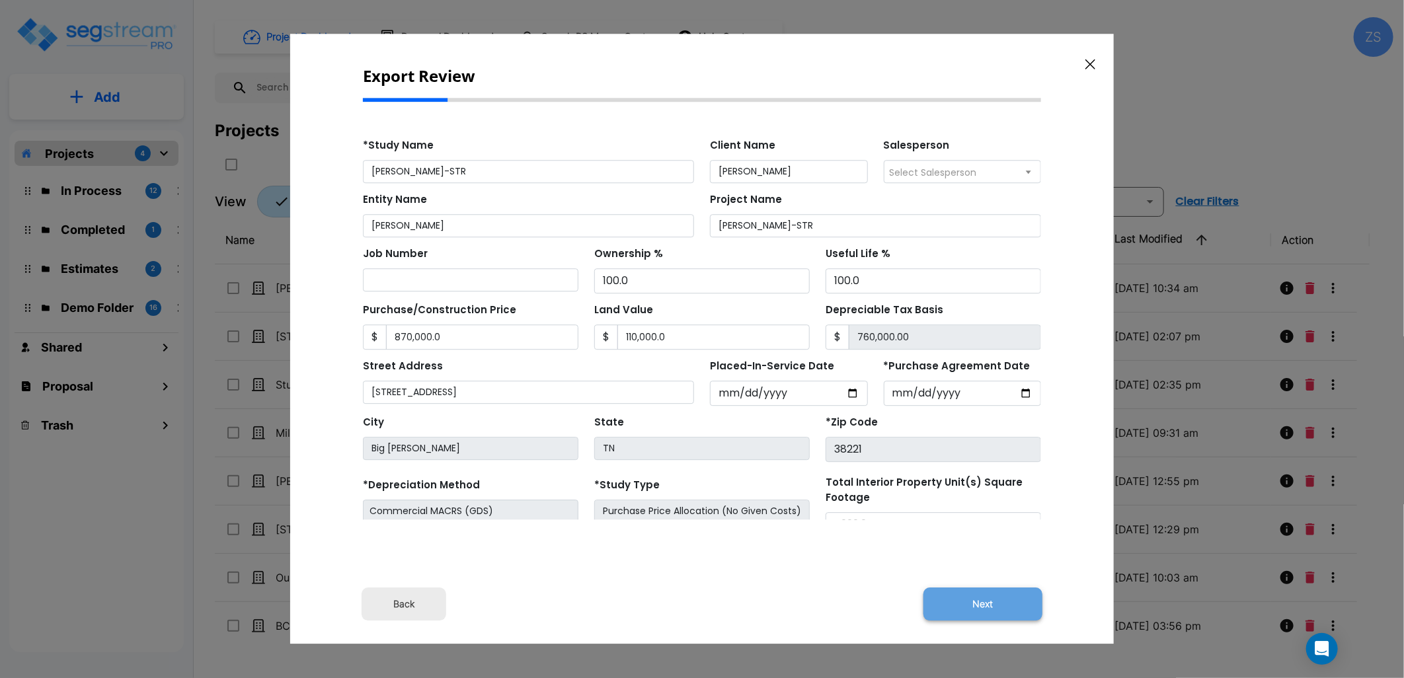
click at [963, 596] on button "Next" at bounding box center [982, 604] width 119 height 33
type input "870000"
type input "110000"
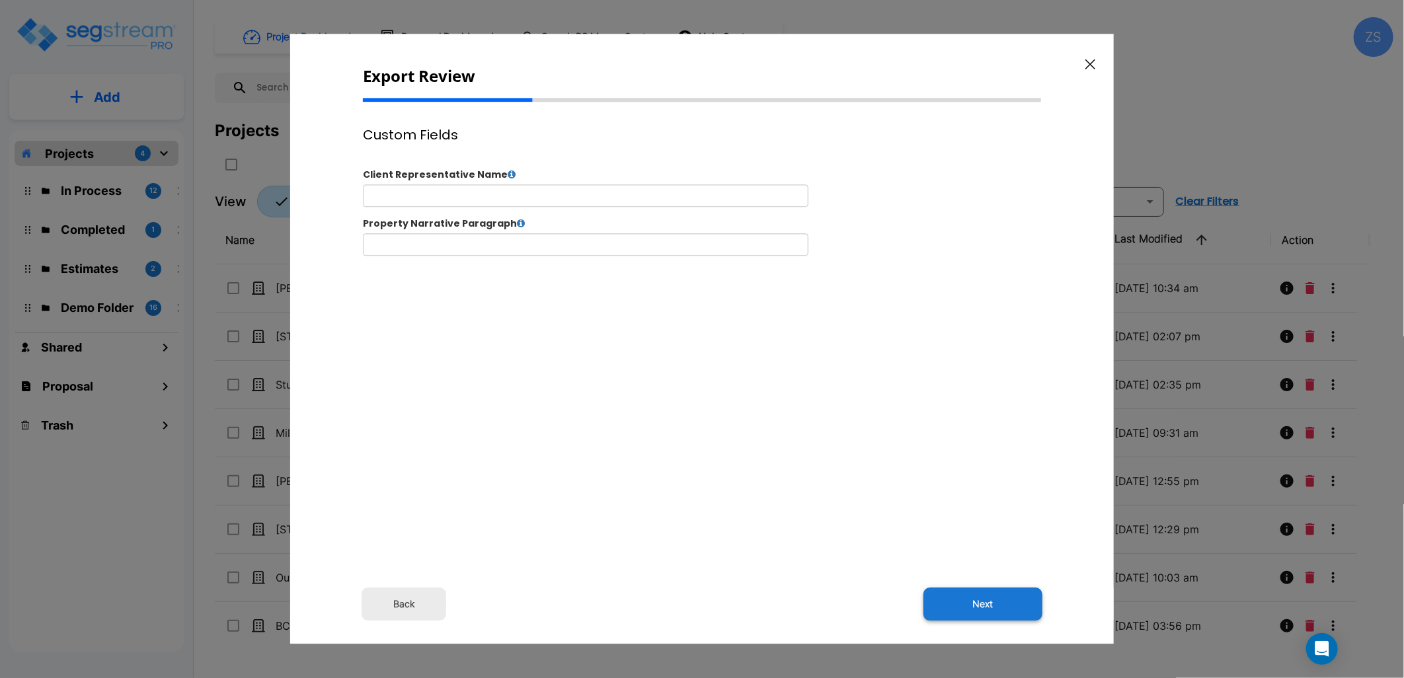
drag, startPoint x: 991, startPoint y: 595, endPoint x: 963, endPoint y: 578, distance: 32.9
click at [988, 595] on button "Next" at bounding box center [982, 604] width 119 height 33
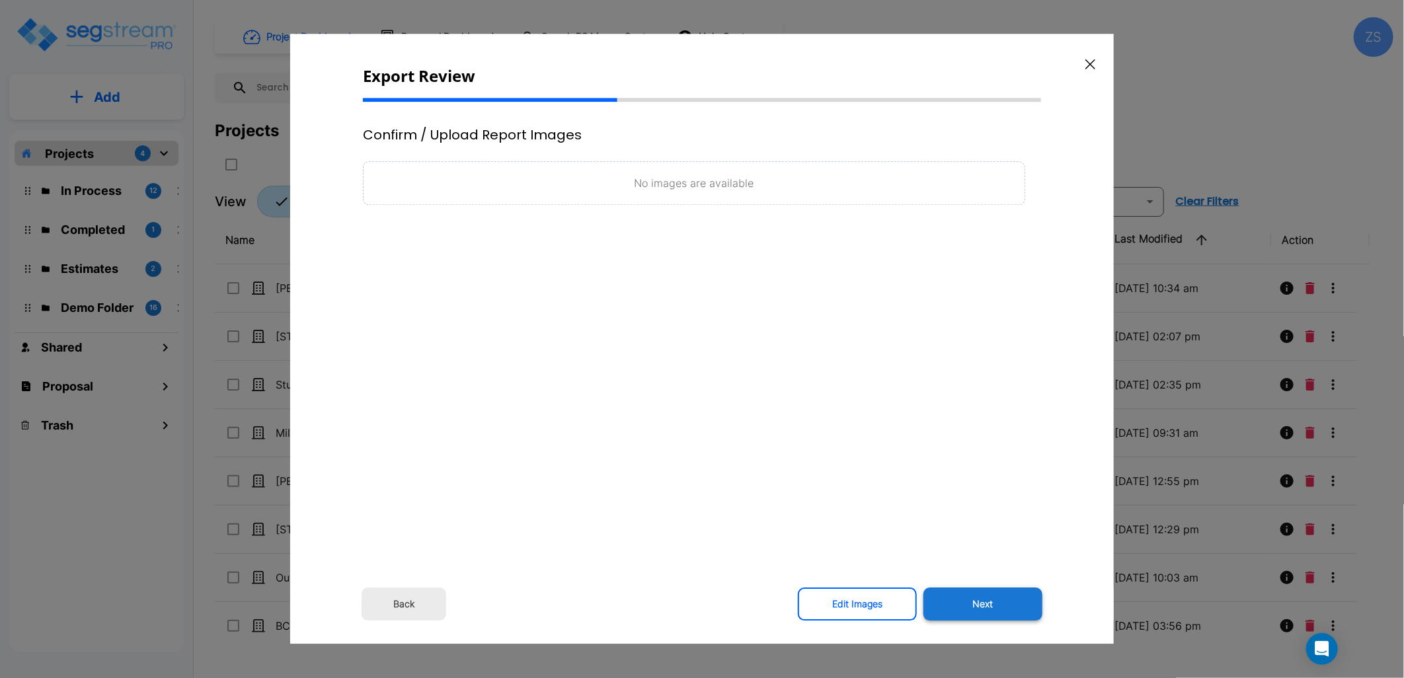
click at [975, 611] on button "Next" at bounding box center [982, 604] width 119 height 33
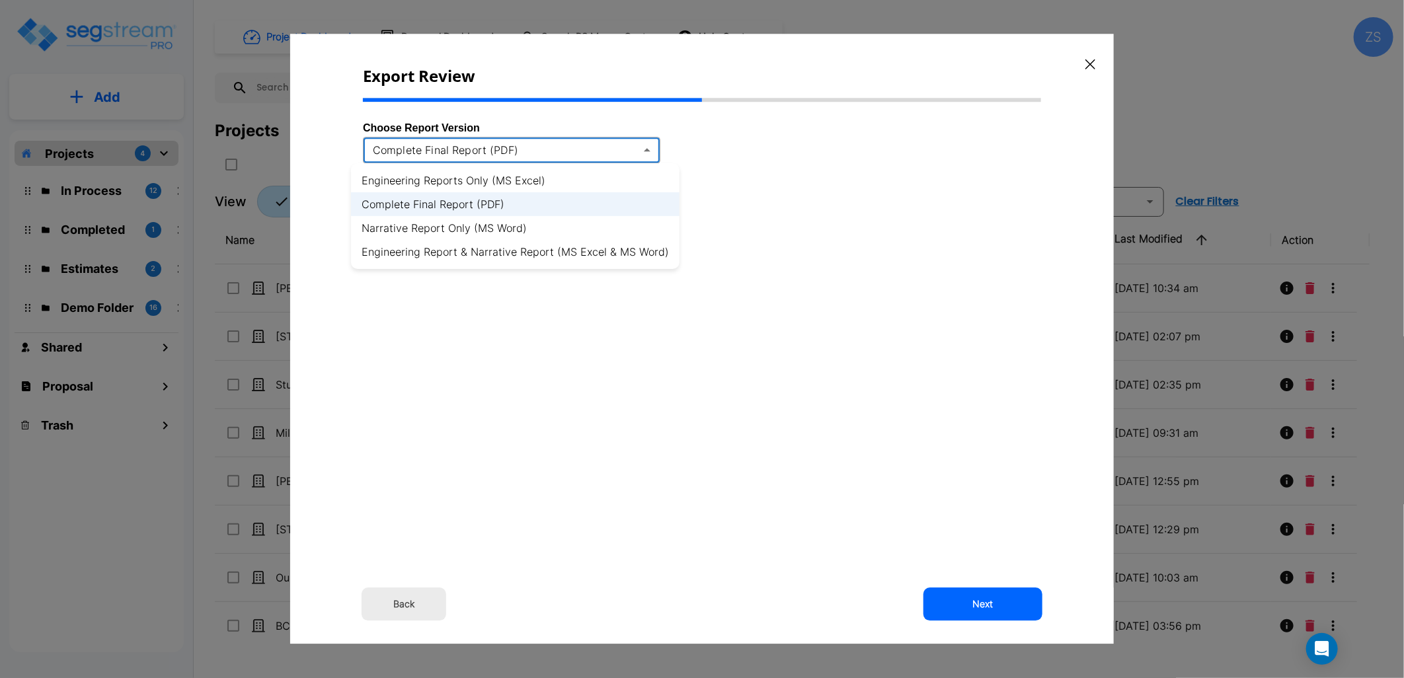
drag, startPoint x: 485, startPoint y: 144, endPoint x: 480, endPoint y: 164, distance: 20.5
click at [485, 146] on body "× Your report is being generated. Be patient! × We're working on your Modificat…" at bounding box center [702, 339] width 1404 height 678
drag, startPoint x: 466, startPoint y: 230, endPoint x: 536, endPoint y: 254, distance: 74.0
click at [467, 230] on li "Narrative Report Only (MS Word)" at bounding box center [515, 228] width 329 height 24
type input "word"
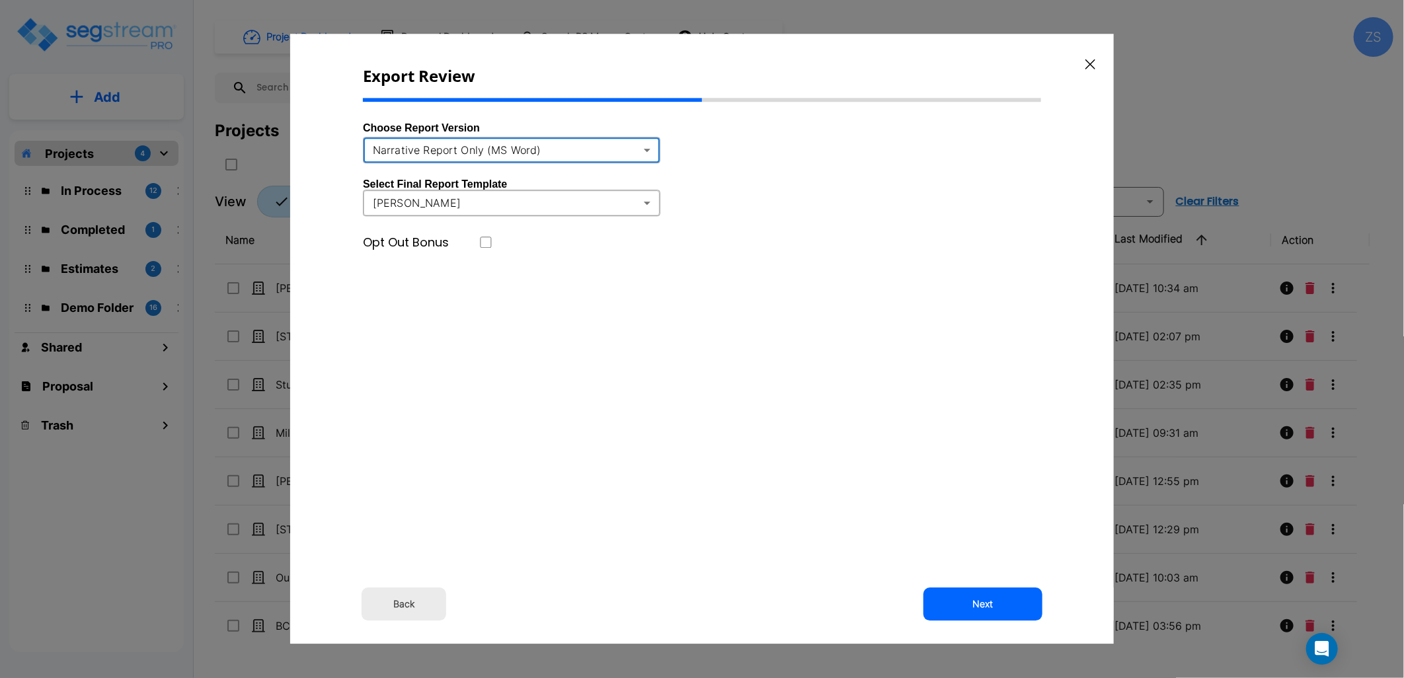
click at [952, 598] on button "Next" at bounding box center [982, 604] width 119 height 33
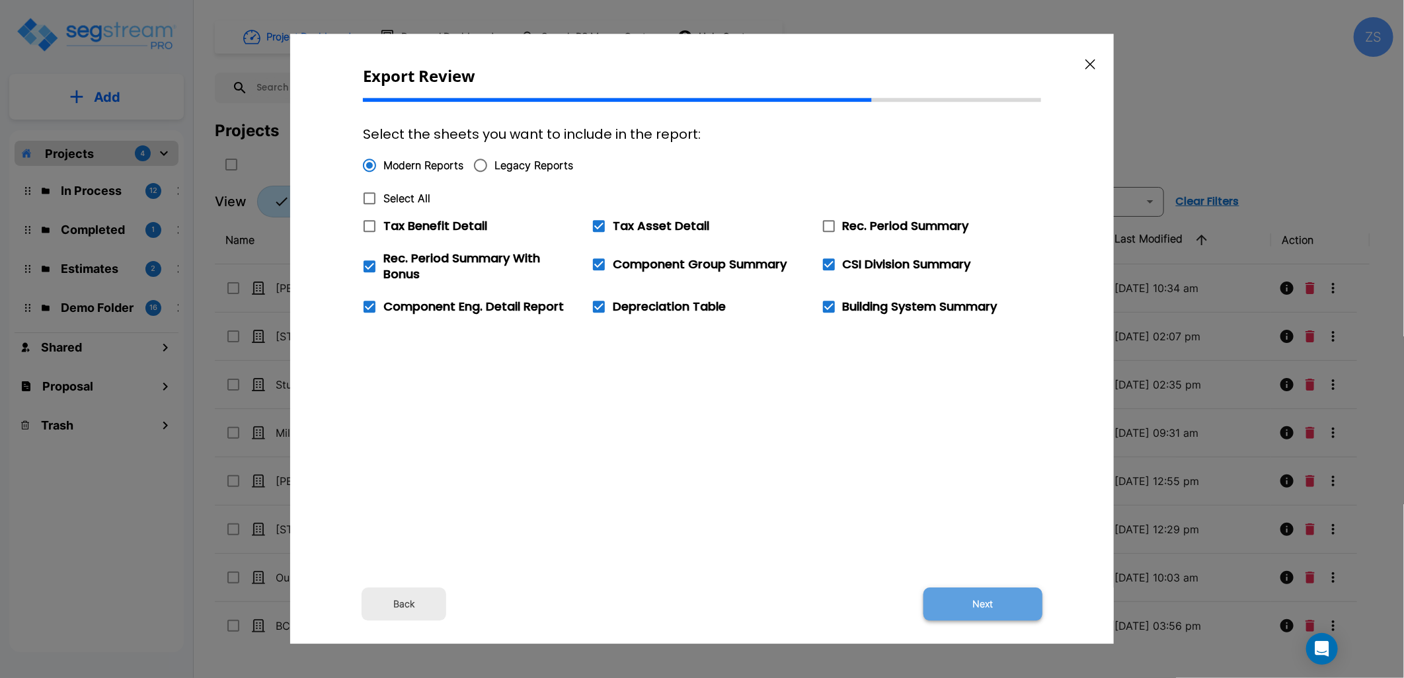
click at [960, 607] on button "Next" at bounding box center [982, 604] width 119 height 33
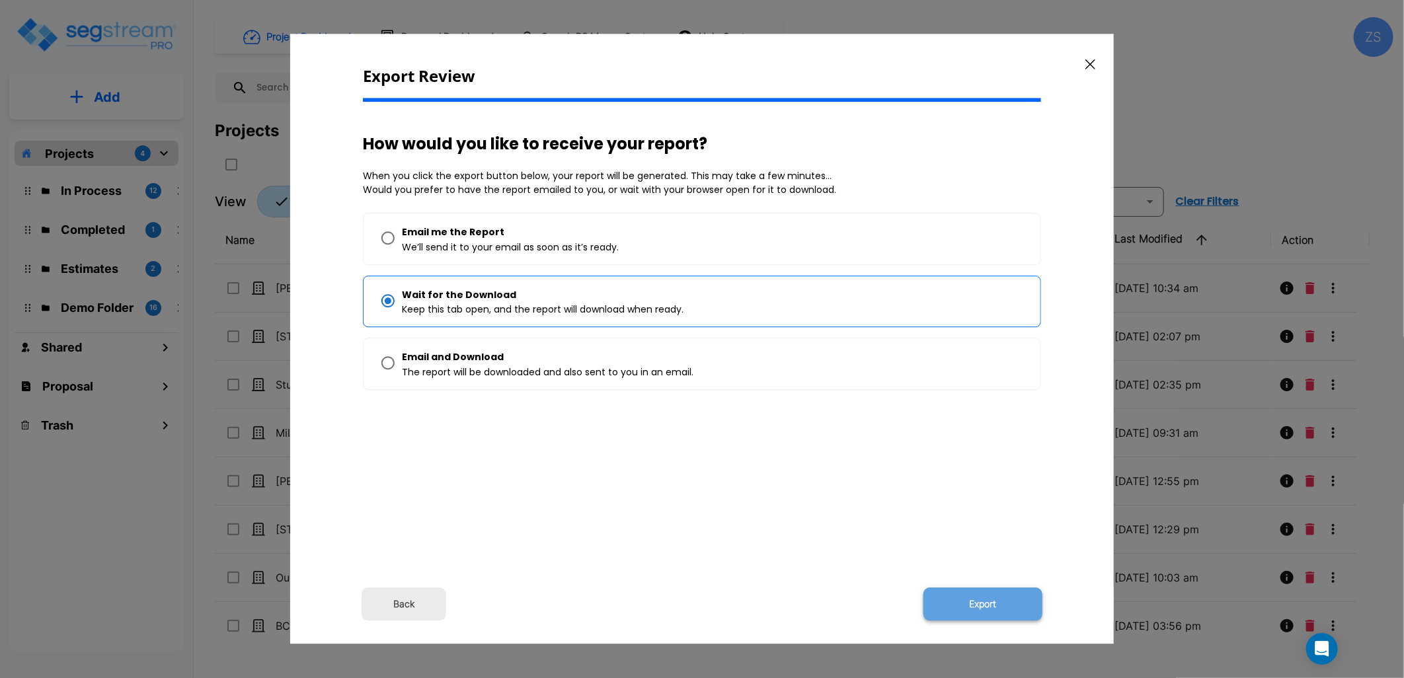
click at [955, 595] on button "Export" at bounding box center [982, 604] width 119 height 33
